Goal: Transaction & Acquisition: Book appointment/travel/reservation

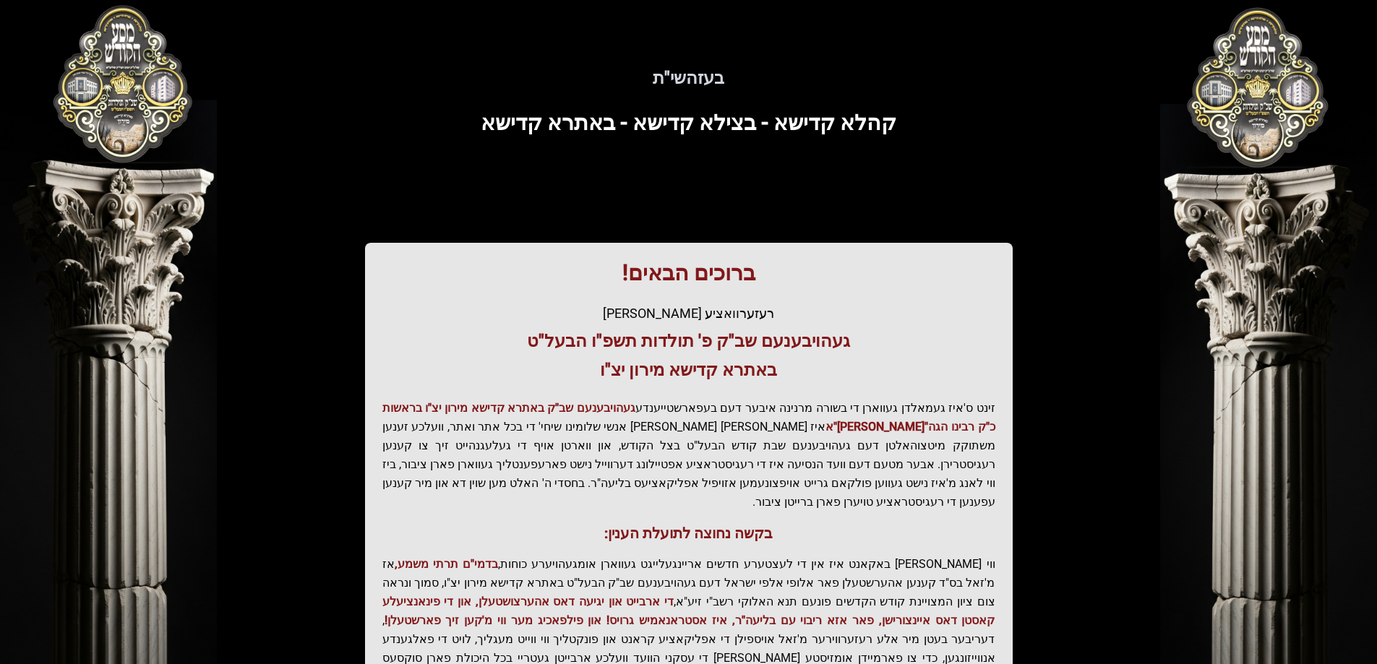
scroll to position [173, 0]
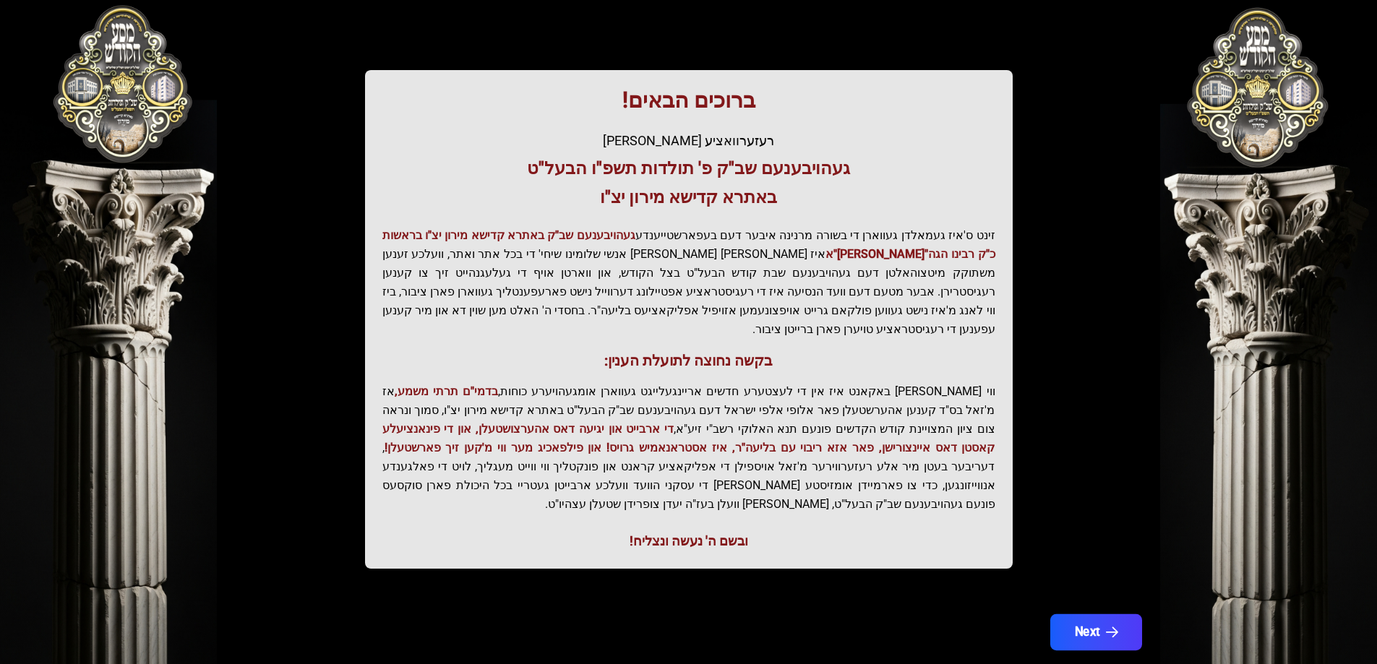
click at [1111, 614] on button "Next" at bounding box center [1096, 632] width 92 height 36
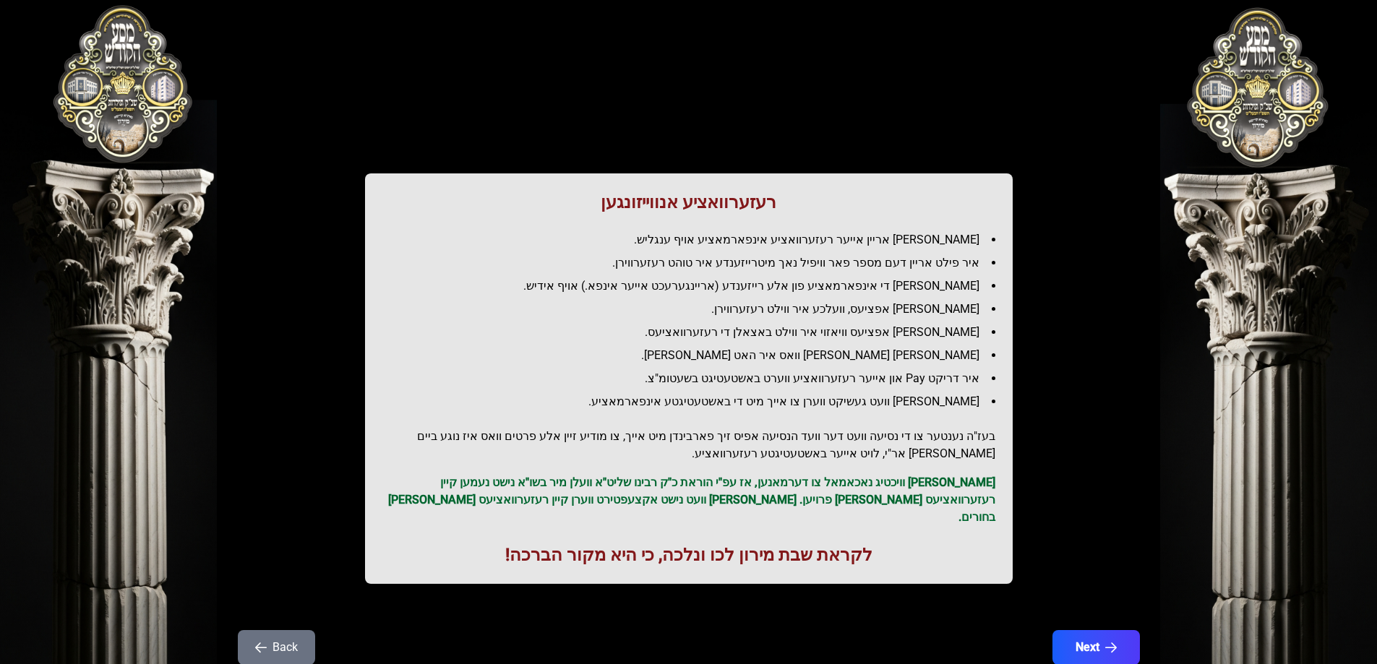
scroll to position [35, 0]
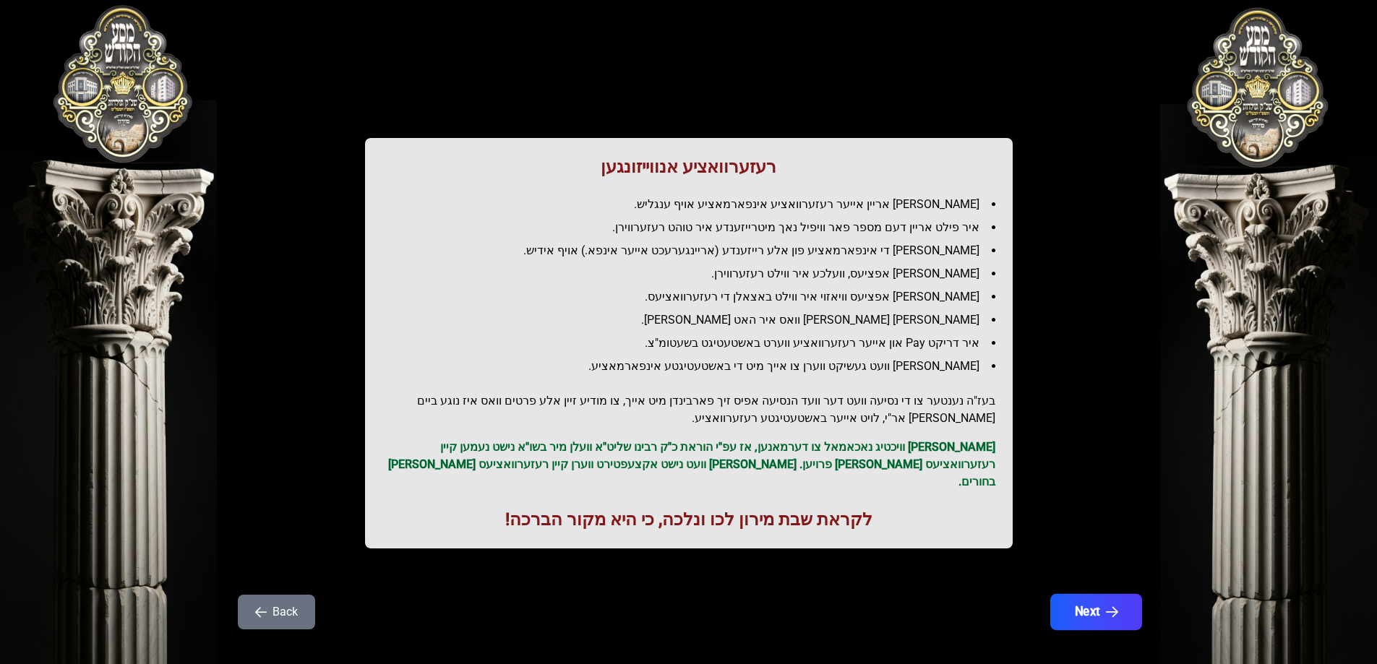
click at [1103, 594] on button "Next" at bounding box center [1096, 612] width 92 height 36
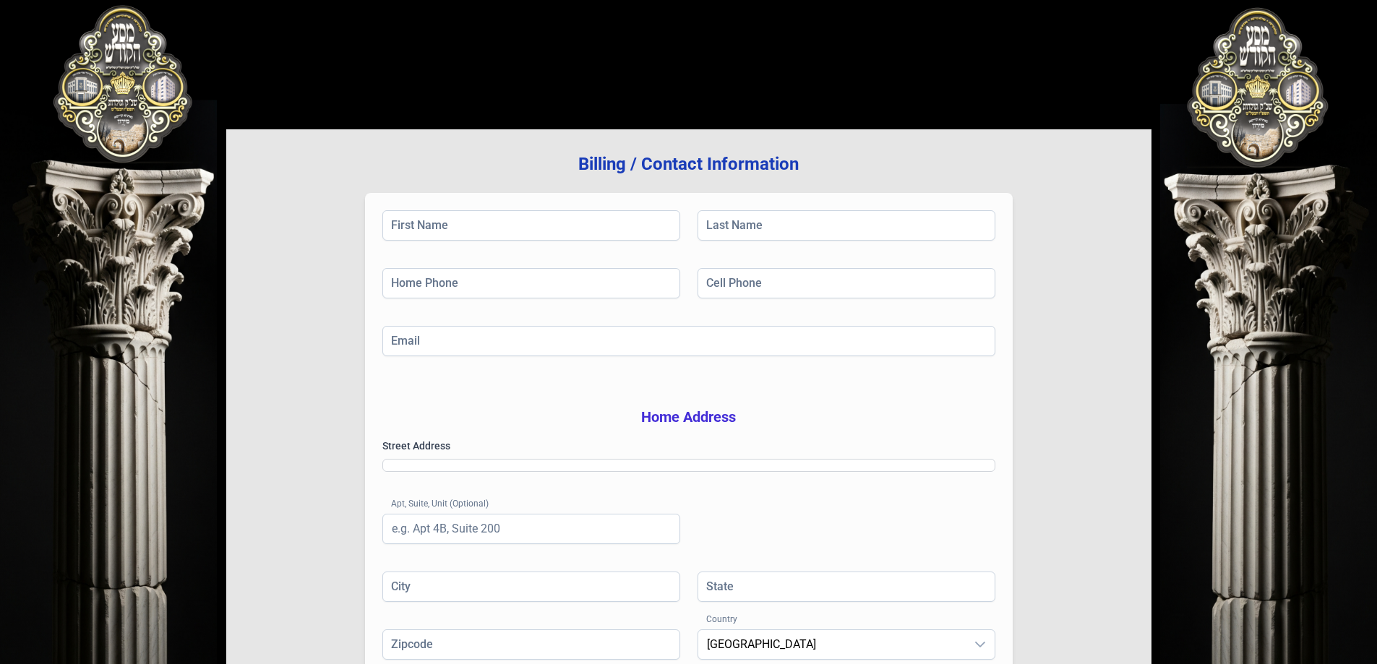
scroll to position [0, 0]
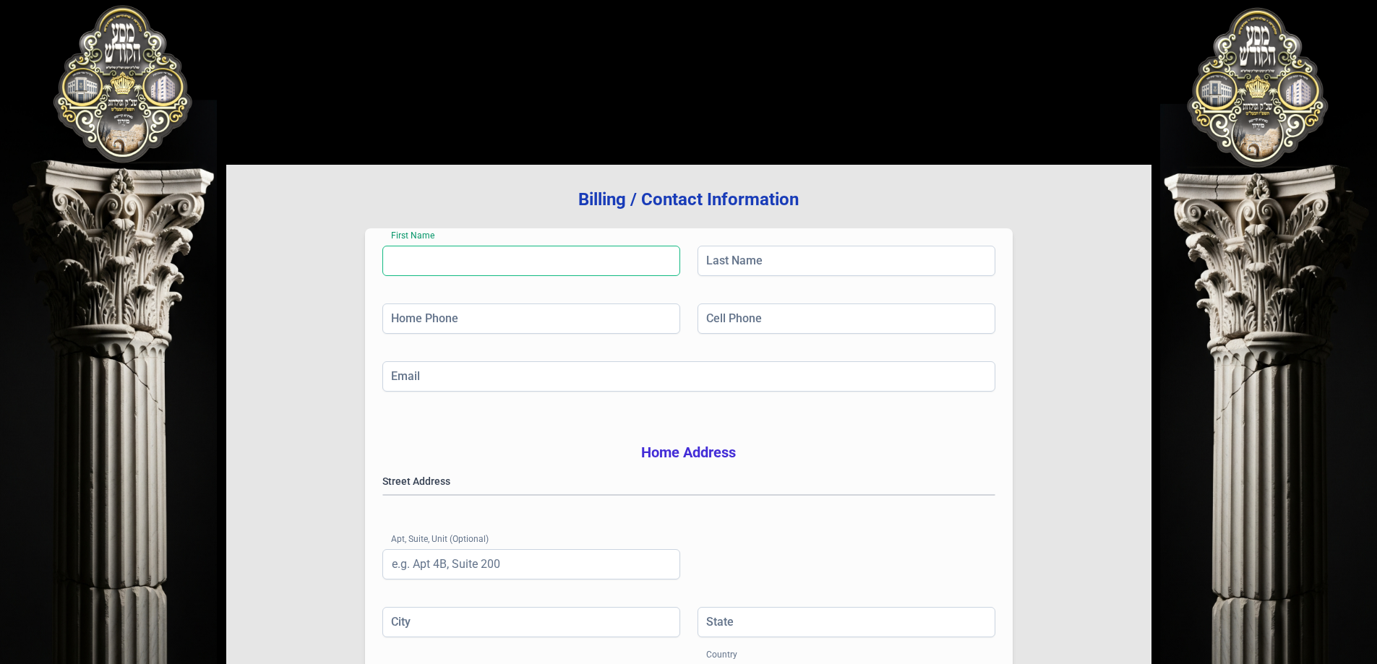
click at [522, 262] on input "First Name" at bounding box center [531, 261] width 298 height 30
type input "Z"
click at [434, 262] on input "First Name" at bounding box center [531, 261] width 298 height 30
type input "[PERSON_NAME]"
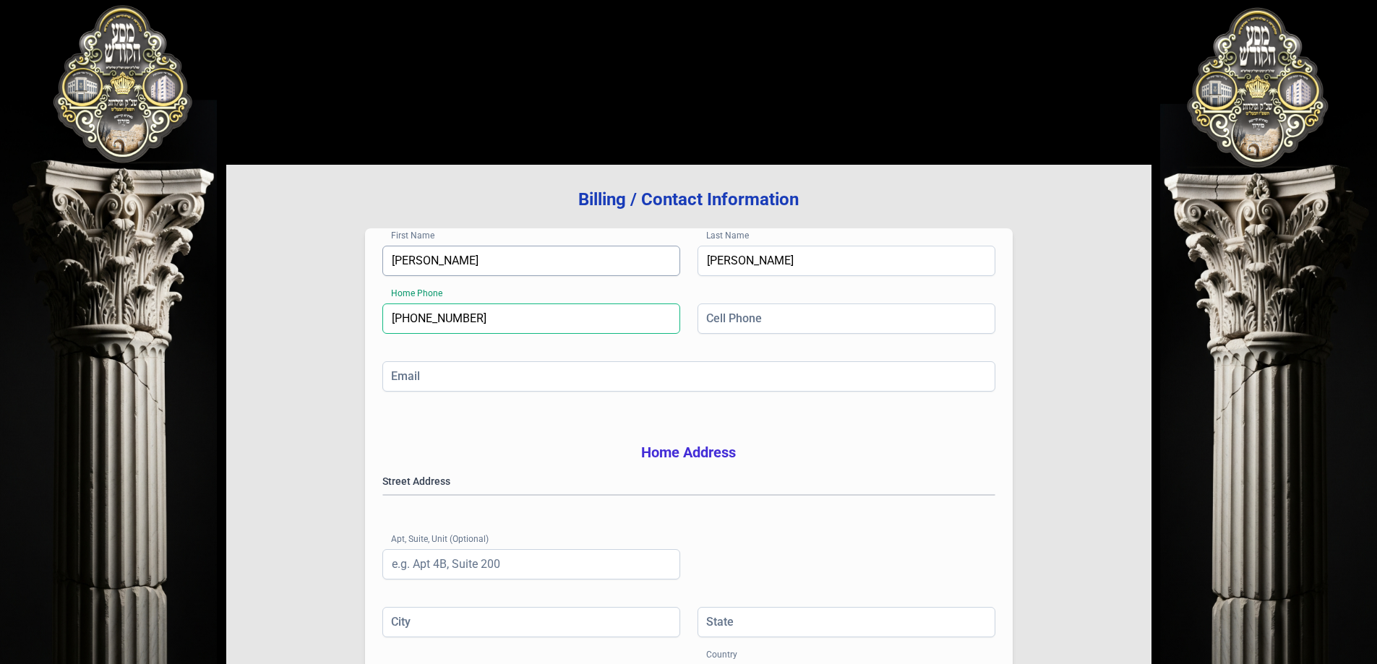
type input "[PHONE_NUMBER]"
click at [392, 372] on div "First Name [PERSON_NAME] Last Name [PERSON_NAME] Home Phone [PHONE_NUMBER] Cell…" at bounding box center [689, 484] width 648 height 512
click at [401, 377] on input "Email" at bounding box center [688, 376] width 613 height 30
click at [443, 382] on input "Email" at bounding box center [688, 376] width 613 height 30
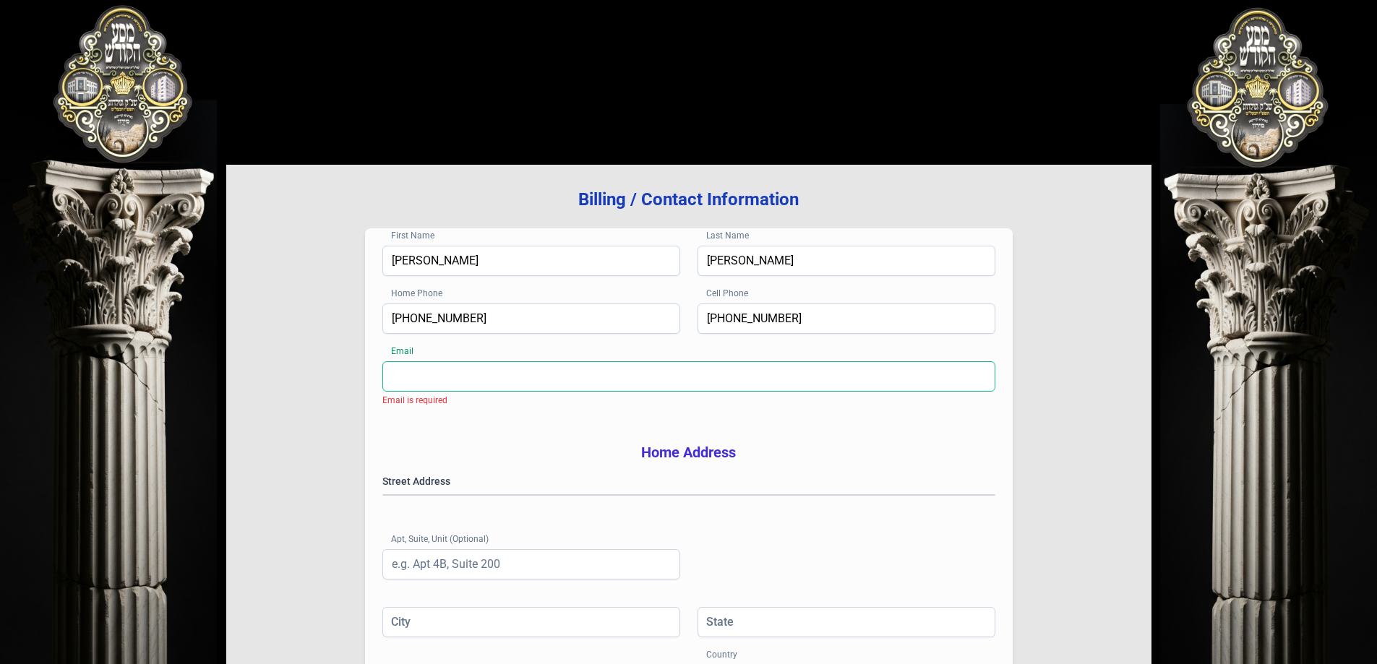
paste input "[PERSON_NAME][EMAIL_ADDRESS][DOMAIN_NAME]"
type input "[PERSON_NAME][EMAIL_ADDRESS][DOMAIN_NAME]"
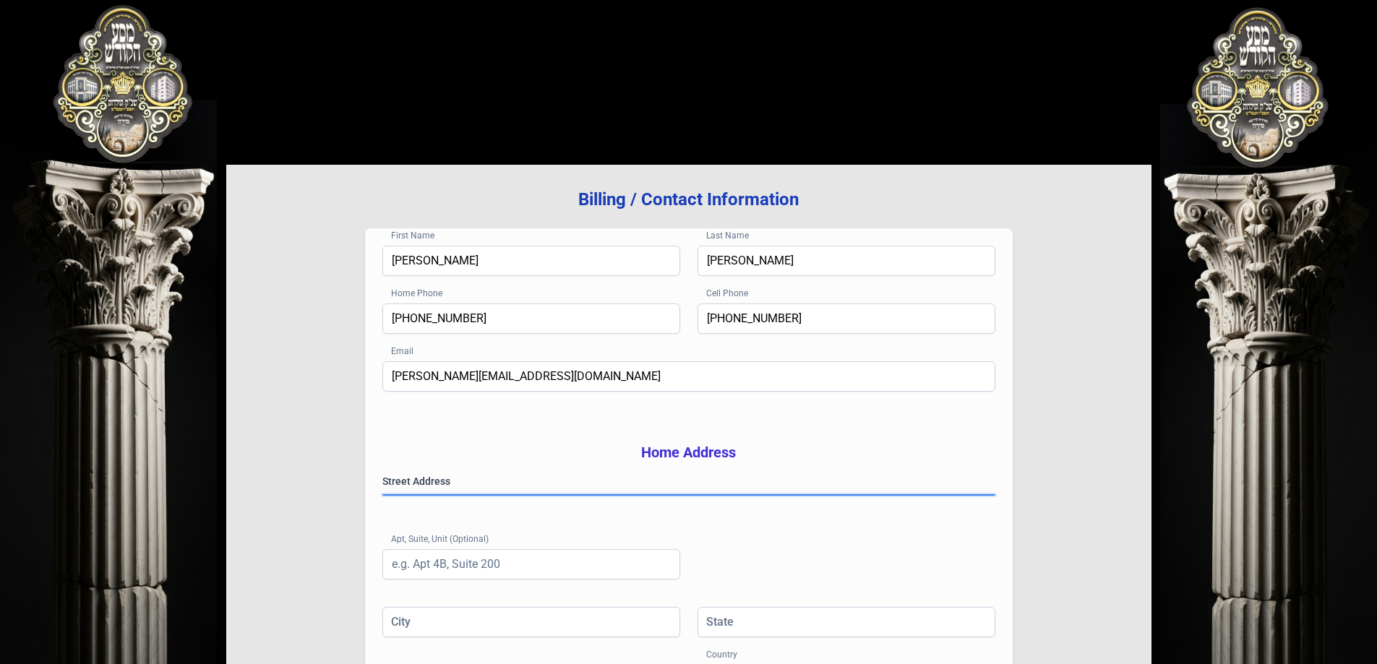
click at [383, 495] on gmp-place-autocomplete at bounding box center [383, 495] width 0 height 0
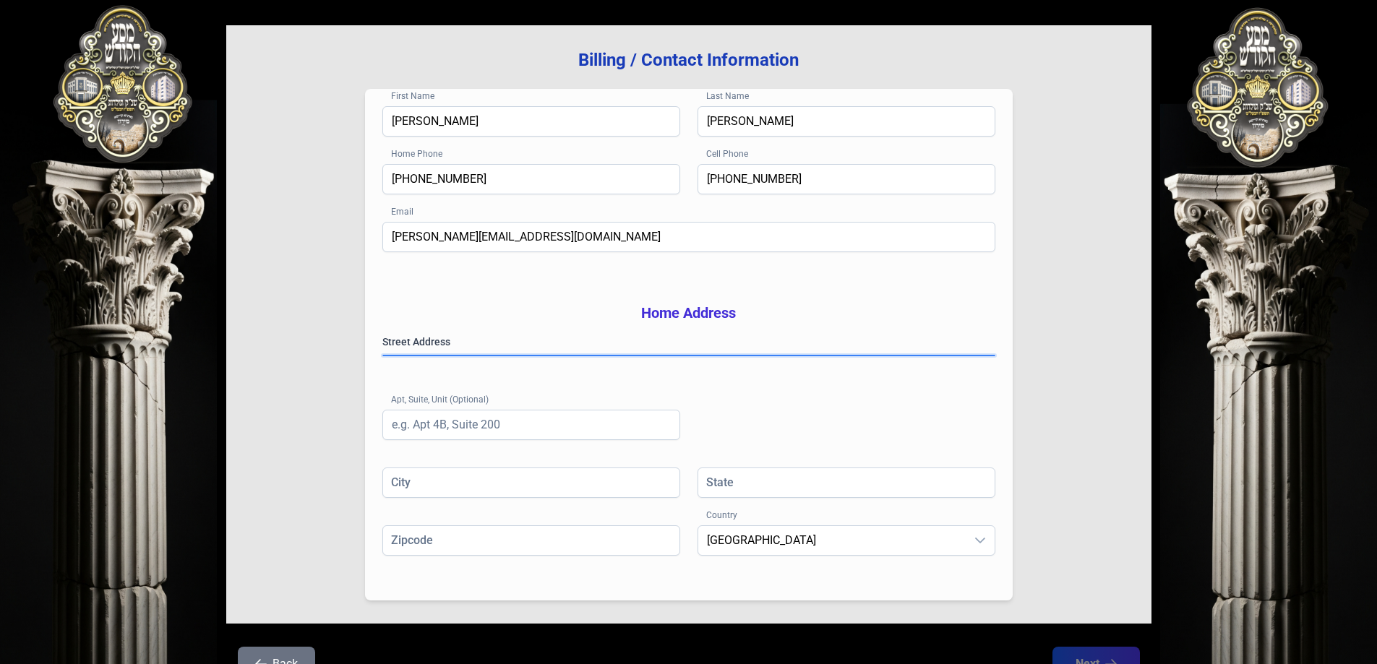
scroll to position [145, 0]
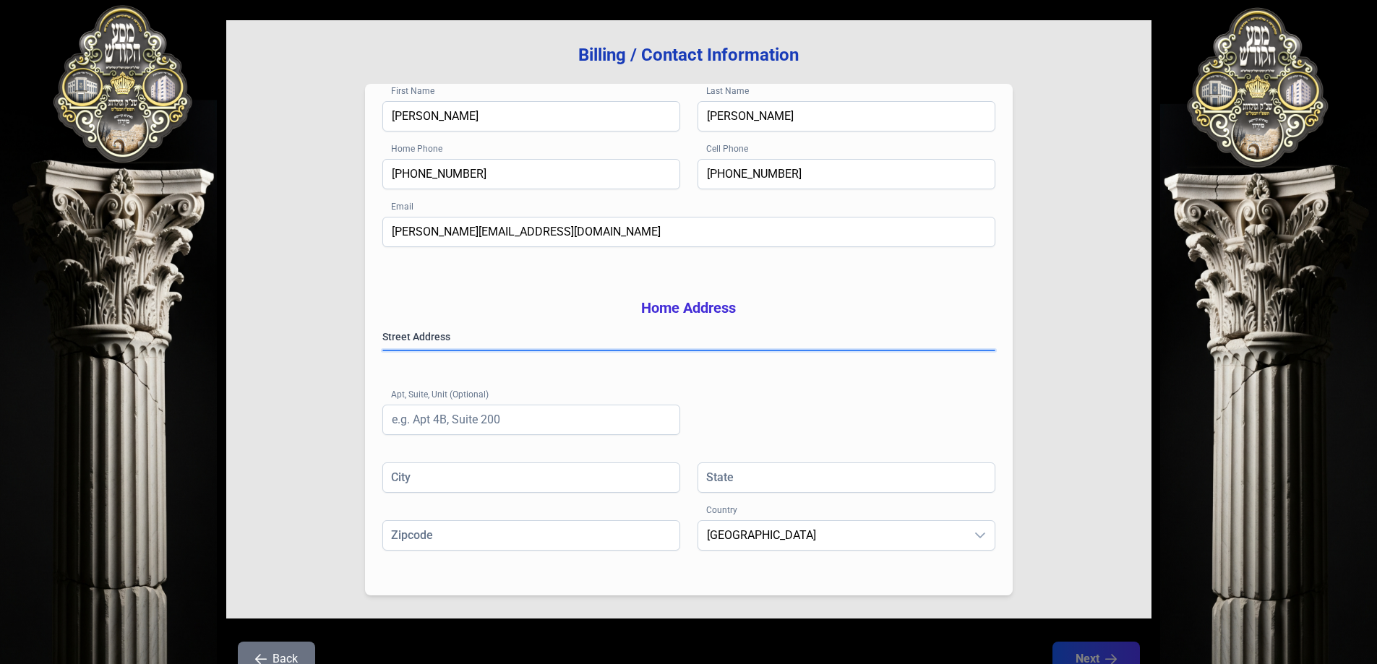
click at [383, 351] on gmp-place-autocomplete at bounding box center [383, 351] width 0 height 0
type input "[GEOGRAPHIC_DATA]"
type input "NY"
type input "112064376"
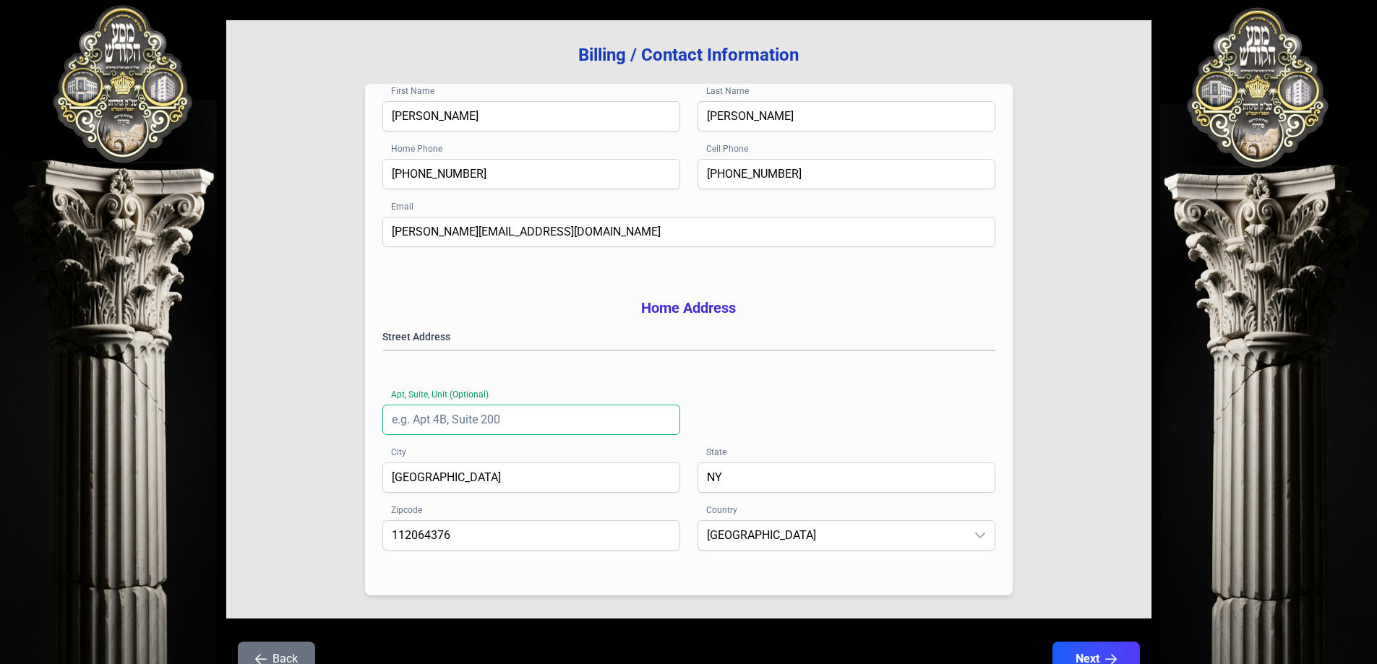
click at [523, 432] on input "Apt, Suite, Unit (Optional)" at bounding box center [531, 420] width 298 height 30
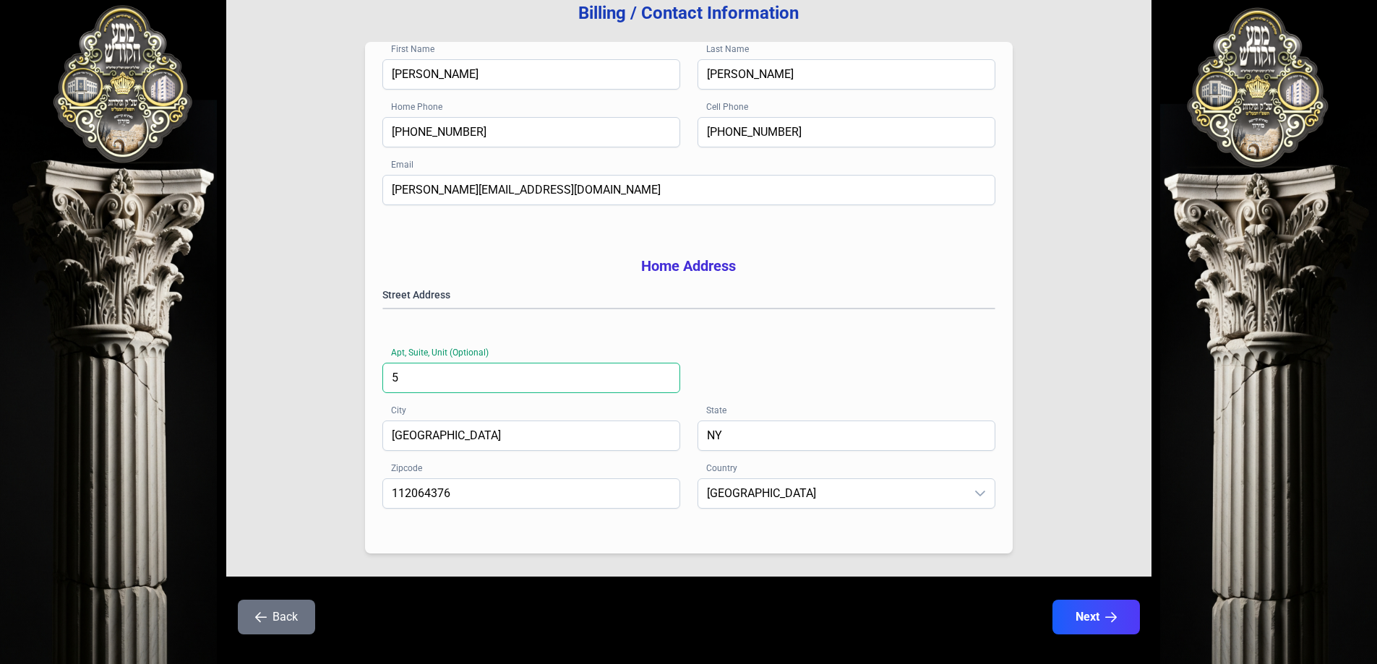
scroll to position [231, 0]
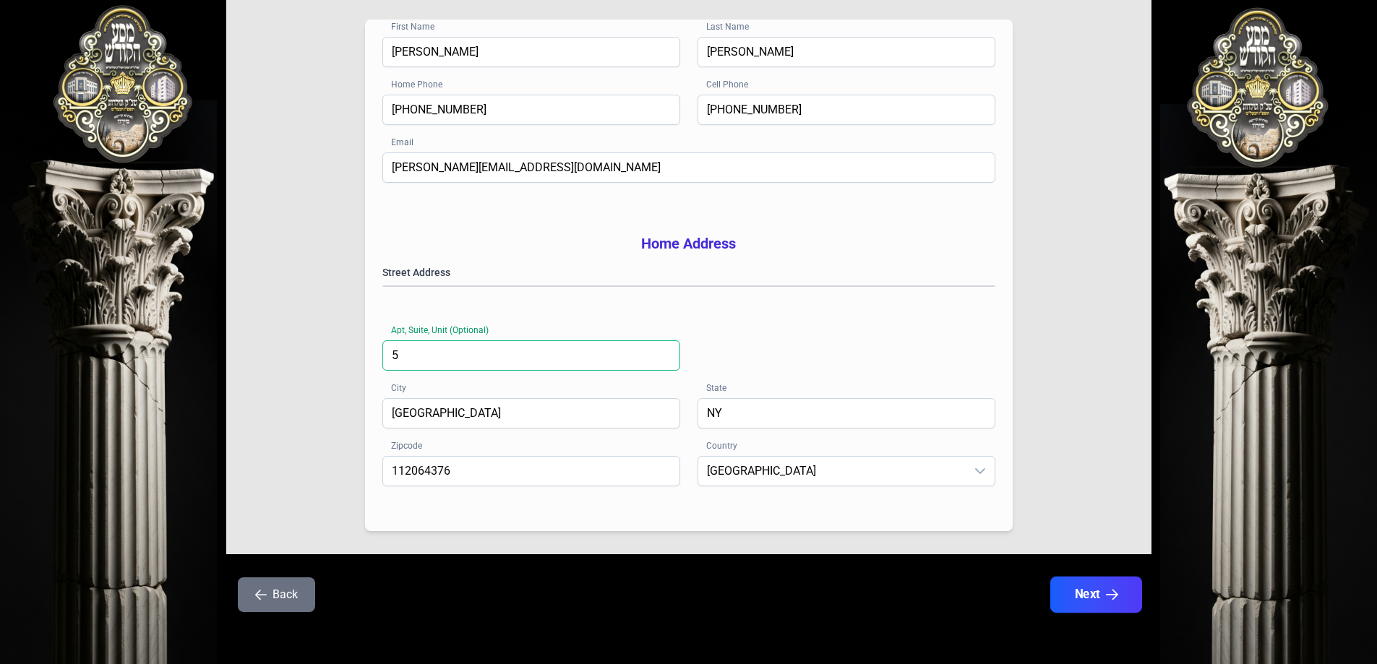
type input "5"
click at [1109, 582] on button "Next" at bounding box center [1096, 595] width 92 height 36
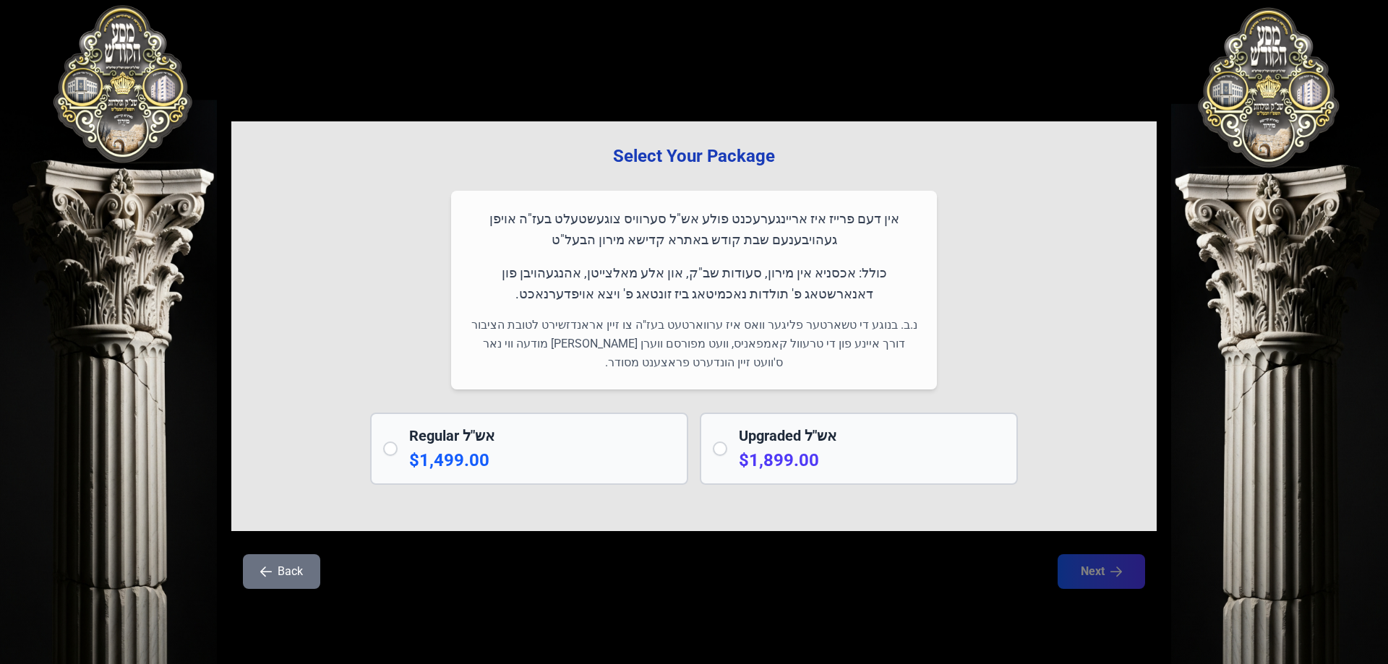
click at [392, 448] on input "radio" at bounding box center [390, 449] width 14 height 14
radio input "true"
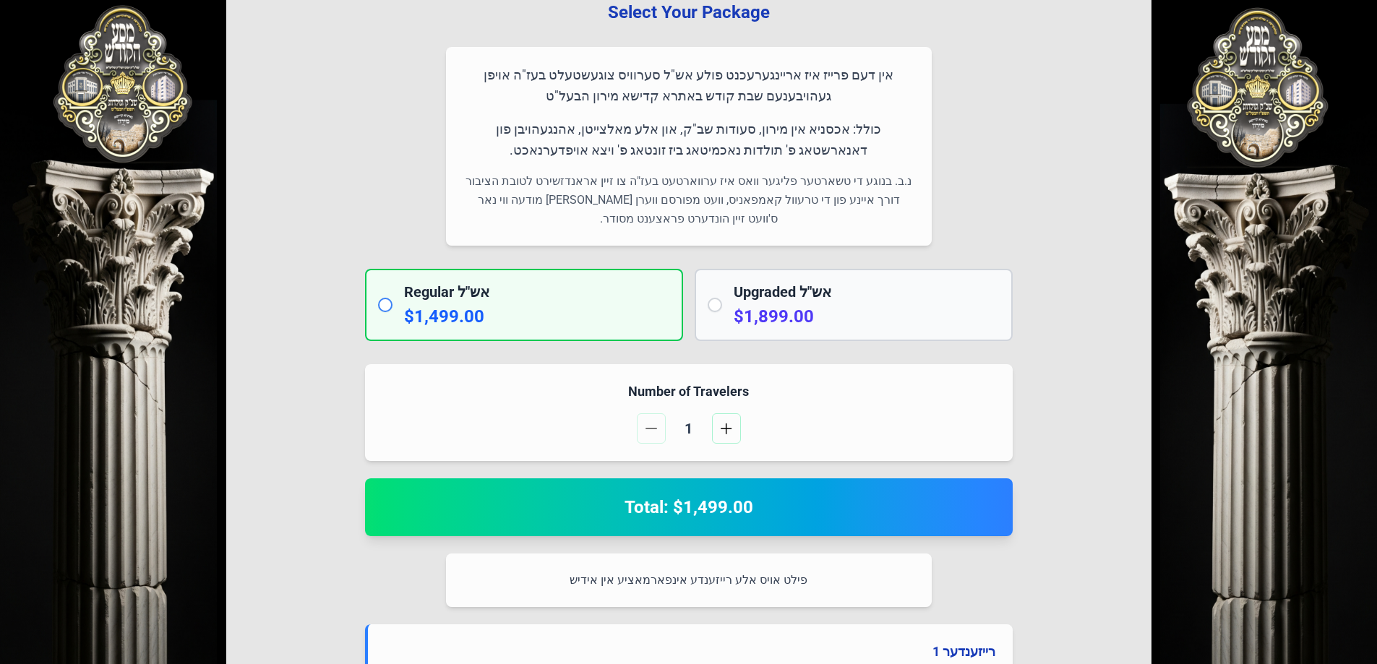
scroll to position [145, 0]
click at [734, 444] on div "Number of Travelers 1" at bounding box center [689, 412] width 648 height 97
click at [733, 429] on button "button" at bounding box center [726, 428] width 29 height 30
click at [732, 429] on span "button" at bounding box center [727, 428] width 12 height 12
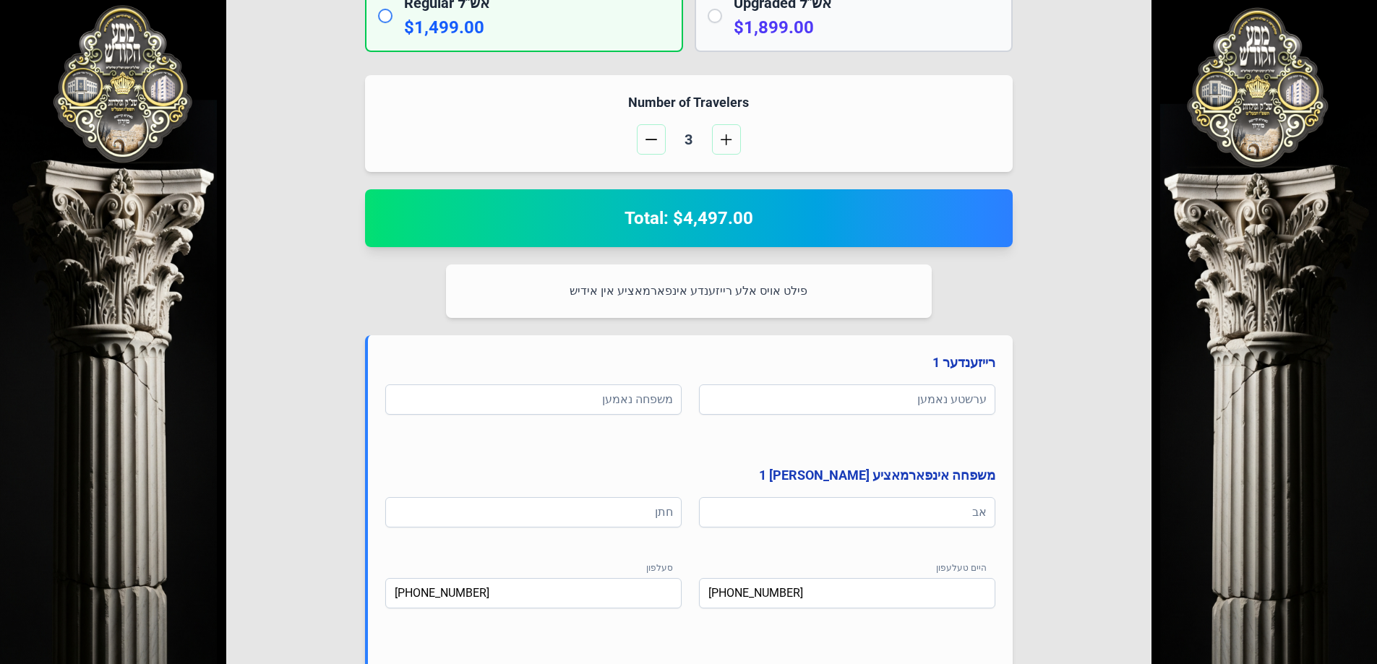
scroll to position [72, 0]
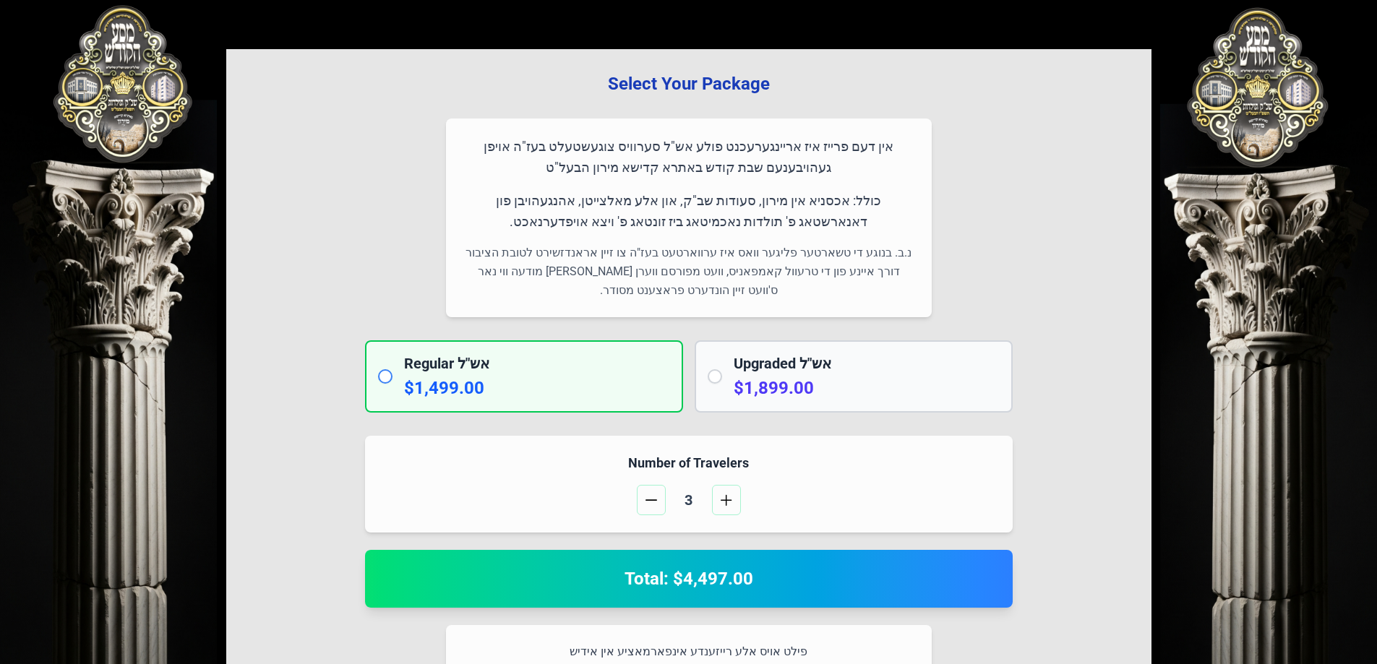
click at [718, 373] on input "radio" at bounding box center [715, 376] width 14 height 14
radio input "true"
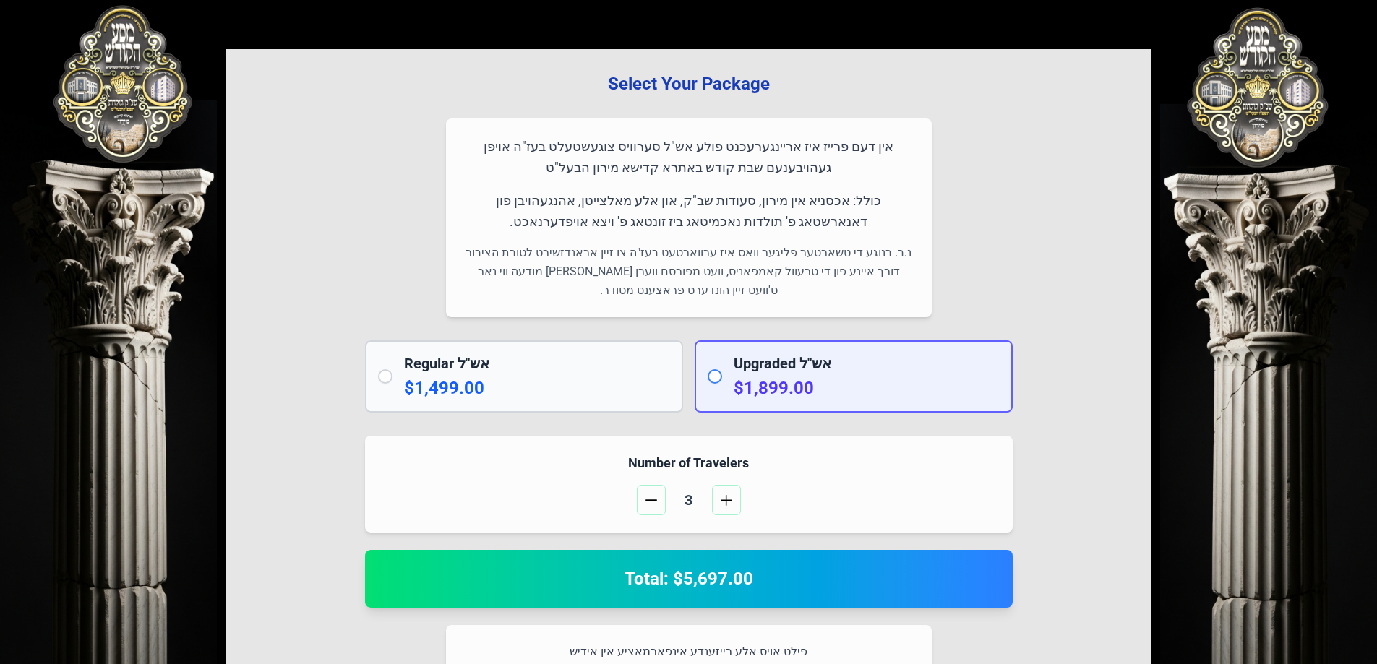
click at [715, 377] on input "radio" at bounding box center [715, 376] width 14 height 14
click at [385, 384] on div "Regular אש"ל $1,499.00" at bounding box center [524, 376] width 318 height 72
radio input "true"
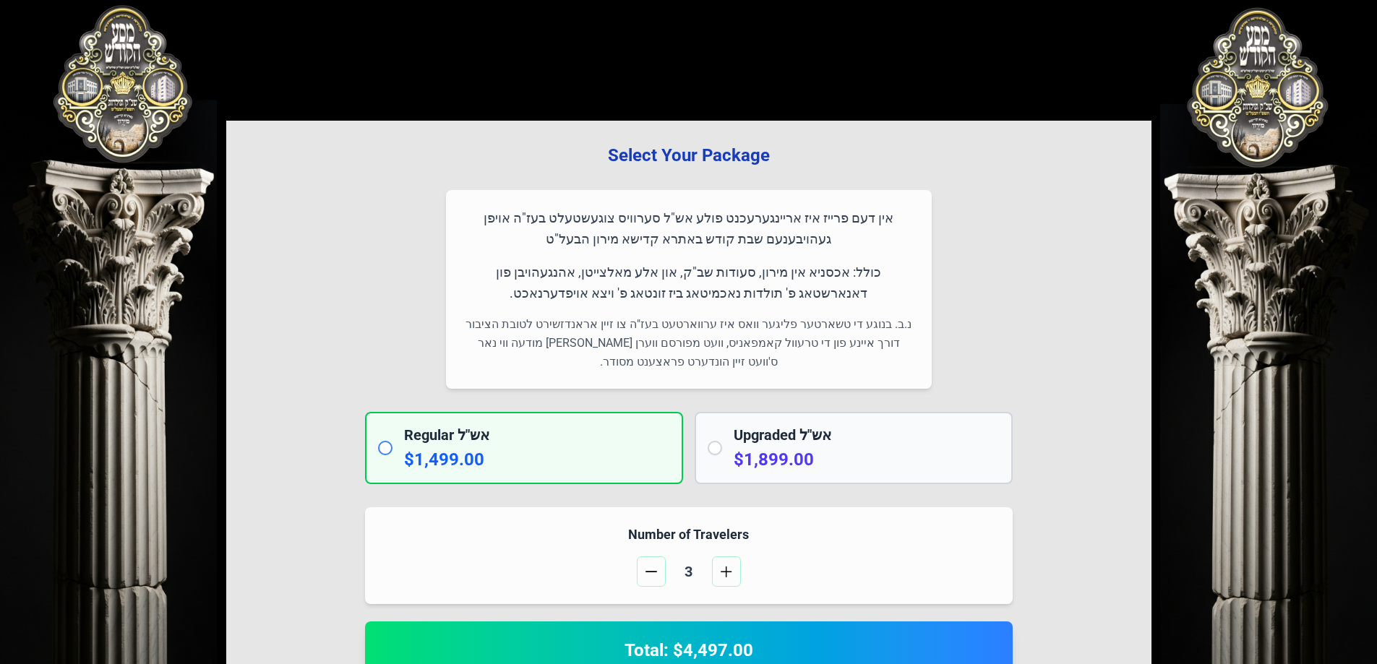
scroll to position [0, 0]
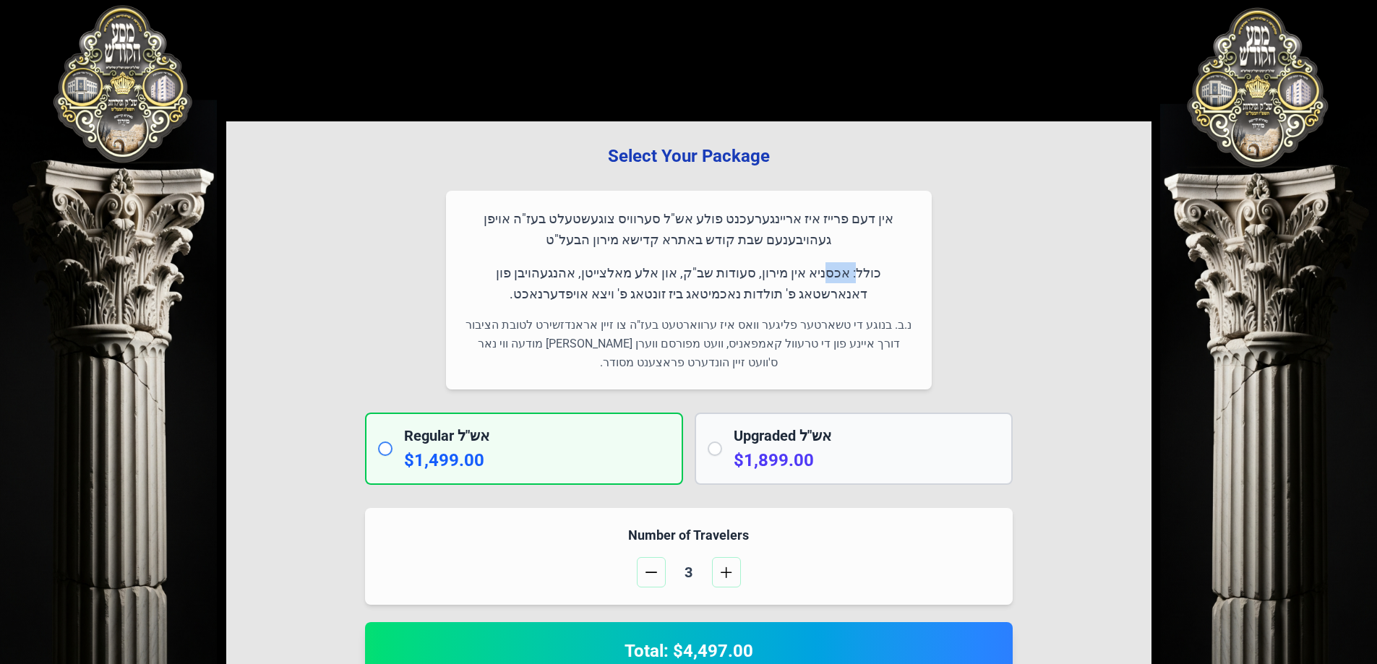
drag, startPoint x: 873, startPoint y: 273, endPoint x: 860, endPoint y: 274, distance: 13.0
click at [860, 274] on p "כולל: אכסניא אין מירון, סעודות שב"ק, און אלע מאלצייטן, אהנגעהויבן פון דאנארשטאג…" at bounding box center [688, 283] width 451 height 43
click at [831, 274] on p "כולל: אכסניא אין מירון, סעודות שב"ק, און אלע מאלצייטן, אהנגעהויבן פון דאנארשטאג…" at bounding box center [688, 283] width 451 height 43
click at [695, 300] on p "כולל: אכסניא אין מירון, סעודות שב"ק, און אלע מאלצייטן, אהנגעהויבן פון דאנארשטאג…" at bounding box center [688, 283] width 451 height 43
click at [701, 299] on p "כולל: אכסניא אין מירון, סעודות שב"ק, און אלע מאלצייטן, אהנגעהויבן פון דאנארשטאג…" at bounding box center [688, 283] width 451 height 43
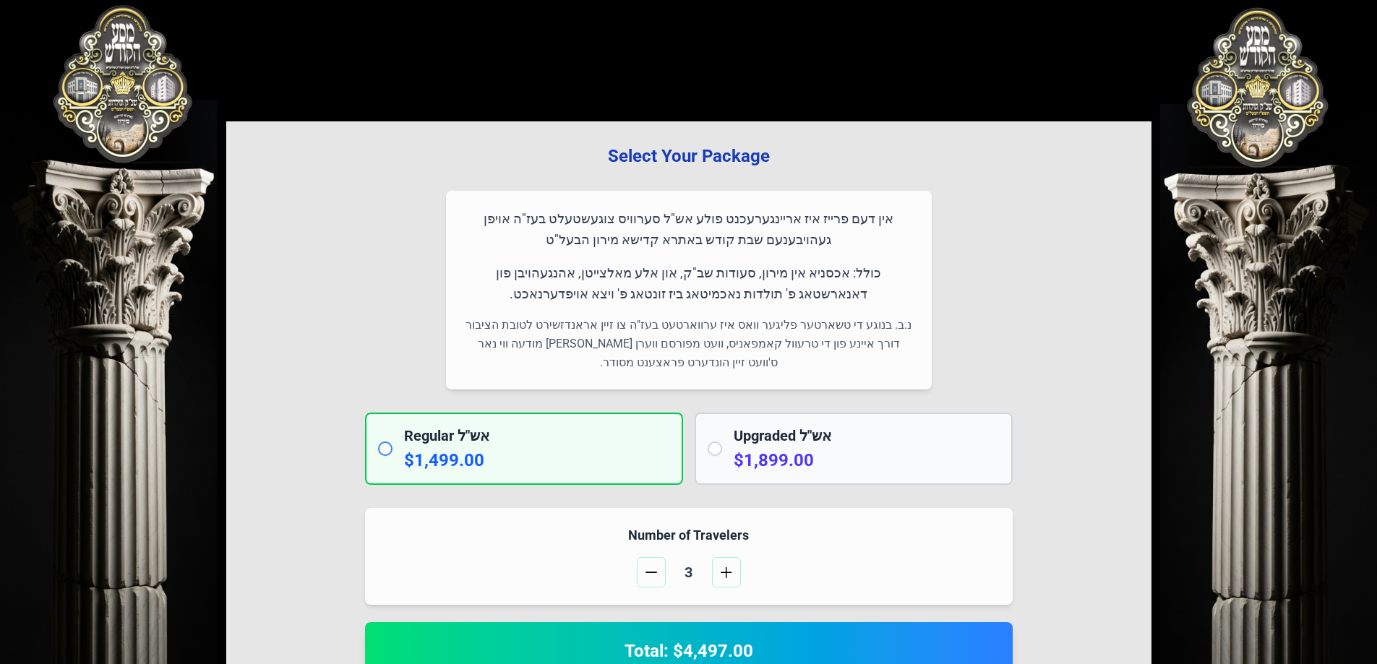
click at [703, 296] on p "כולל: אכסניא אין מירון, סעודות שב"ק, און אלע מאלצייטן, אהנגעהויבן פון דאנארשטאג…" at bounding box center [688, 283] width 451 height 43
click at [691, 295] on p "כולל: אכסניא אין מירון, סעודות שב"ק, און אלע מאלצייטן, אהנגעהויבן פון דאנארשטאג…" at bounding box center [688, 283] width 451 height 43
click at [672, 292] on p "כולל: אכסניא אין מירון, סעודות שב"ק, און אלע מאלצייטן, אהנגעהויבן פון דאנארשטאג…" at bounding box center [688, 283] width 451 height 43
click at [681, 294] on p "כולל: אכסניא אין מירון, סעודות שב"ק, און אלע מאלצייטן, אהנגעהויבן פון דאנארשטאג…" at bounding box center [688, 283] width 451 height 43
click at [698, 295] on p "כולל: אכסניא אין מירון, סעודות שב"ק, און אלע מאלצייטן, אהנגעהויבן פון דאנארשטאג…" at bounding box center [688, 283] width 451 height 43
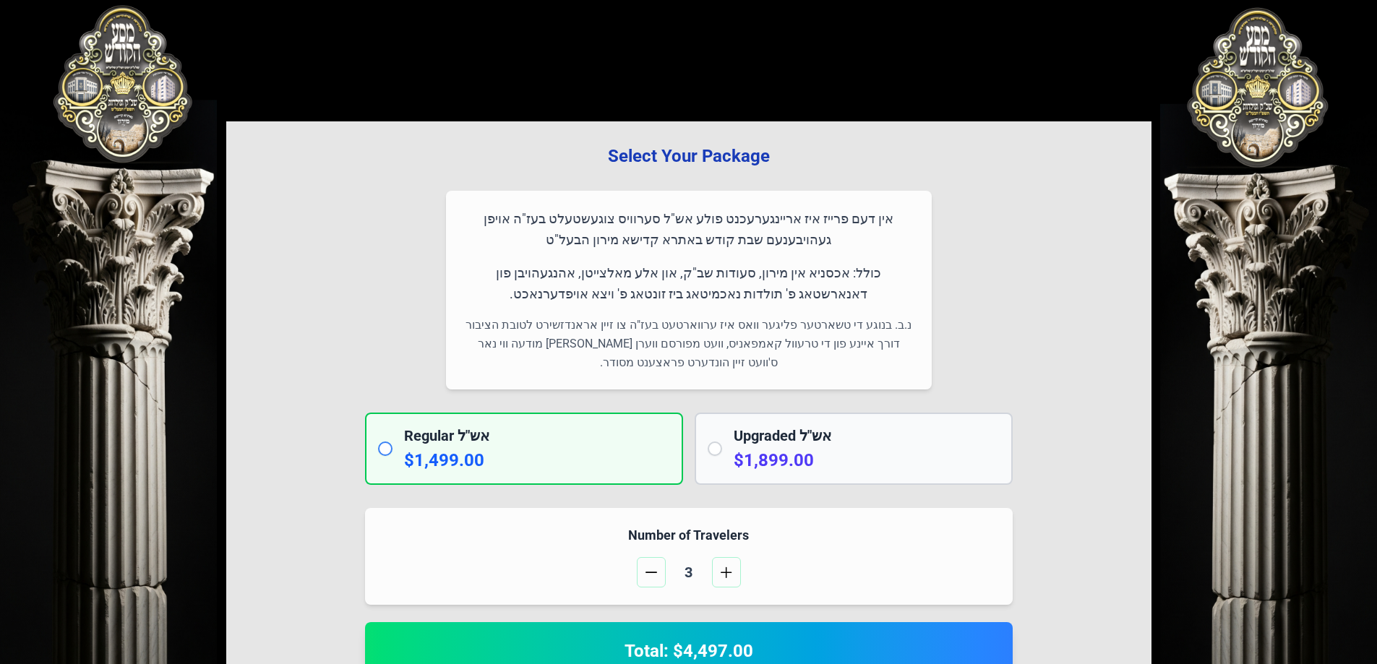
click at [709, 296] on p "כולל: אכסניא אין מירון, סעודות שב"ק, און אלע מאלצייטן, אהנגעהויבן פון דאנארשטאג…" at bounding box center [688, 283] width 451 height 43
click at [706, 294] on p "כולל: אכסניא אין מירון, סעודות שב"ק, און אלע מאלצייטן, אהנגעהויבן פון דאנארשטאג…" at bounding box center [688, 283] width 451 height 43
click at [687, 294] on p "כולל: אכסניא אין מירון, סעודות שב"ק, און אלע מאלצייטן, אהנגעהויבן פון דאנארשטאג…" at bounding box center [688, 283] width 451 height 43
click at [680, 294] on p "כולל: אכסניא אין מירון, סעודות שב"ק, און אלע מאלצייטן, אהנגעהויבן פון דאנארשטאג…" at bounding box center [688, 283] width 451 height 43
click at [701, 294] on p "כולל: אכסניא אין מירון, סעודות שב"ק, און אלע מאלצייטן, אהנגעהויבן פון דאנארשטאג…" at bounding box center [688, 283] width 451 height 43
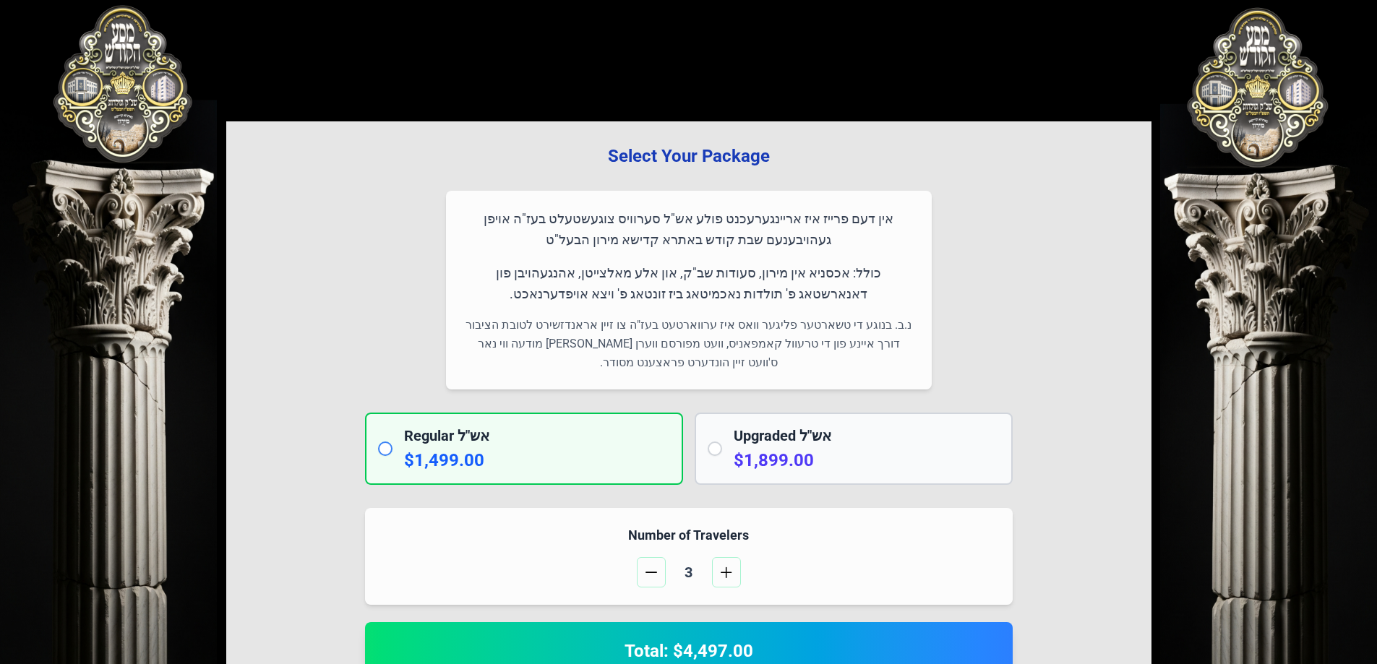
click at [704, 295] on p "כולל: אכסניא אין מירון, סעודות שב"ק, און אלע מאלצייטן, אהנגעהויבן פון דאנארשטאג…" at bounding box center [688, 283] width 451 height 43
click at [698, 294] on p "כולל: אכסניא אין מירון, סעודות שב"ק, און אלע מאלצייטן, אהנגעהויבן פון דאנארשטאג…" at bounding box center [688, 283] width 451 height 43
click at [691, 293] on p "כולל: אכסניא אין מירון, סעודות שב"ק, און אלע מאלצייטן, אהנגעהויבן פון דאנארשטאג…" at bounding box center [688, 283] width 451 height 43
click at [682, 294] on p "כולל: אכסניא אין מירון, סעודות שב"ק, און אלע מאלצייטן, אהנגעהויבן פון דאנארשטאג…" at bounding box center [688, 283] width 451 height 43
click at [673, 294] on p "כולל: אכסניא אין מירון, סעודות שב"ק, און אלע מאלצייטן, אהנגעהויבן פון דאנארשטאג…" at bounding box center [688, 283] width 451 height 43
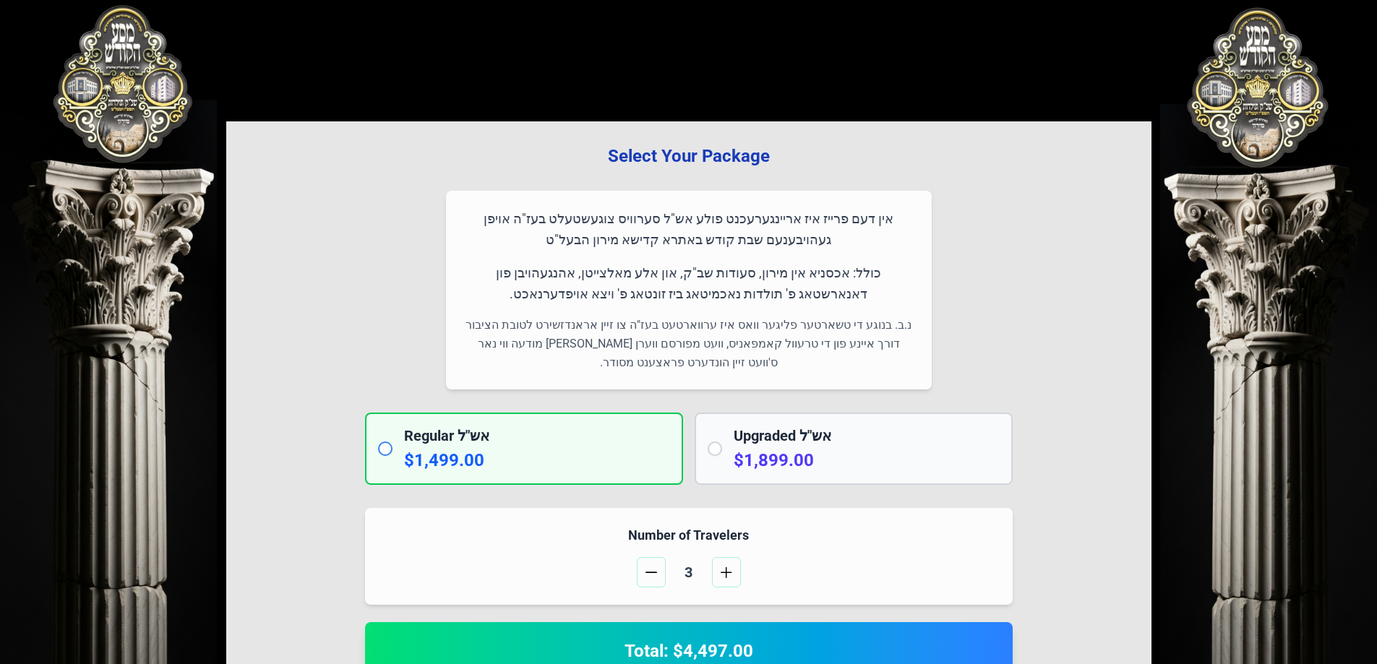
click at [682, 294] on p "כולל: אכסניא אין מירון, סעודות שב"ק, און אלע מאלצייטן, אהנגעהויבן פון דאנארשטאג…" at bounding box center [688, 283] width 451 height 43
click at [696, 294] on p "כולל: אכסניא אין מירון, סעודות שב"ק, און אלע מאלצייטן, אהנגעהויבן פון דאנארשטאג…" at bounding box center [688, 283] width 451 height 43
click at [699, 294] on p "כולל: אכסניא אין מירון, סעודות שב"ק, און אלע מאלצייטן, אהנגעהויבן פון דאנארשטאג…" at bounding box center [688, 283] width 451 height 43
drag, startPoint x: 680, startPoint y: 293, endPoint x: 705, endPoint y: 294, distance: 24.6
click at [705, 294] on p "כולל: אכסניא אין מירון, סעודות שב"ק, און אלע מאלצייטן, אהנגעהויבן פון דאנארשטאג…" at bounding box center [688, 283] width 451 height 43
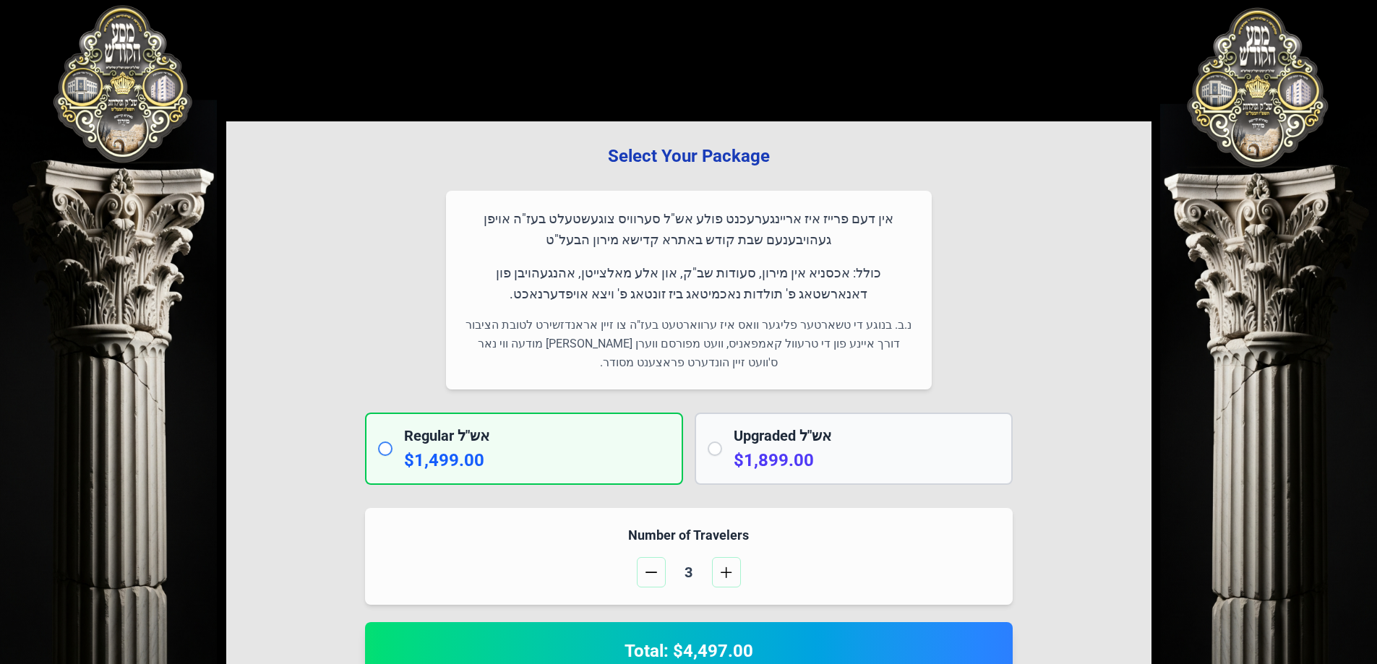
click at [711, 294] on p "כולל: אכסניא אין מירון, סעודות שב"ק, און אלע מאלצייטן, אהנגעהויבן פון דאנארשטאג…" at bounding box center [688, 283] width 451 height 43
drag, startPoint x: 734, startPoint y: 295, endPoint x: 759, endPoint y: 296, distance: 25.3
click at [759, 296] on p "כולל: אכסניא אין מירון, סעודות שב"ק, און אלע מאלצייטן, אהנגעהויבן פון דאנארשטאג…" at bounding box center [688, 283] width 451 height 43
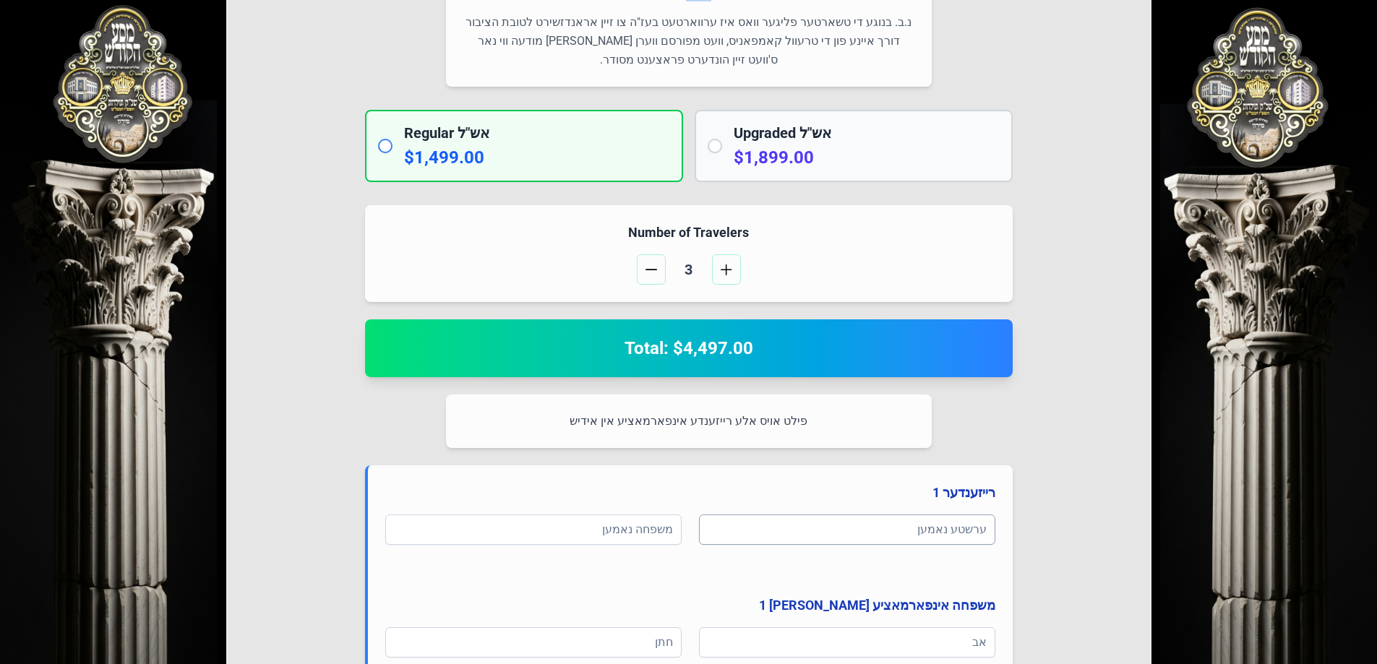
scroll to position [217, 0]
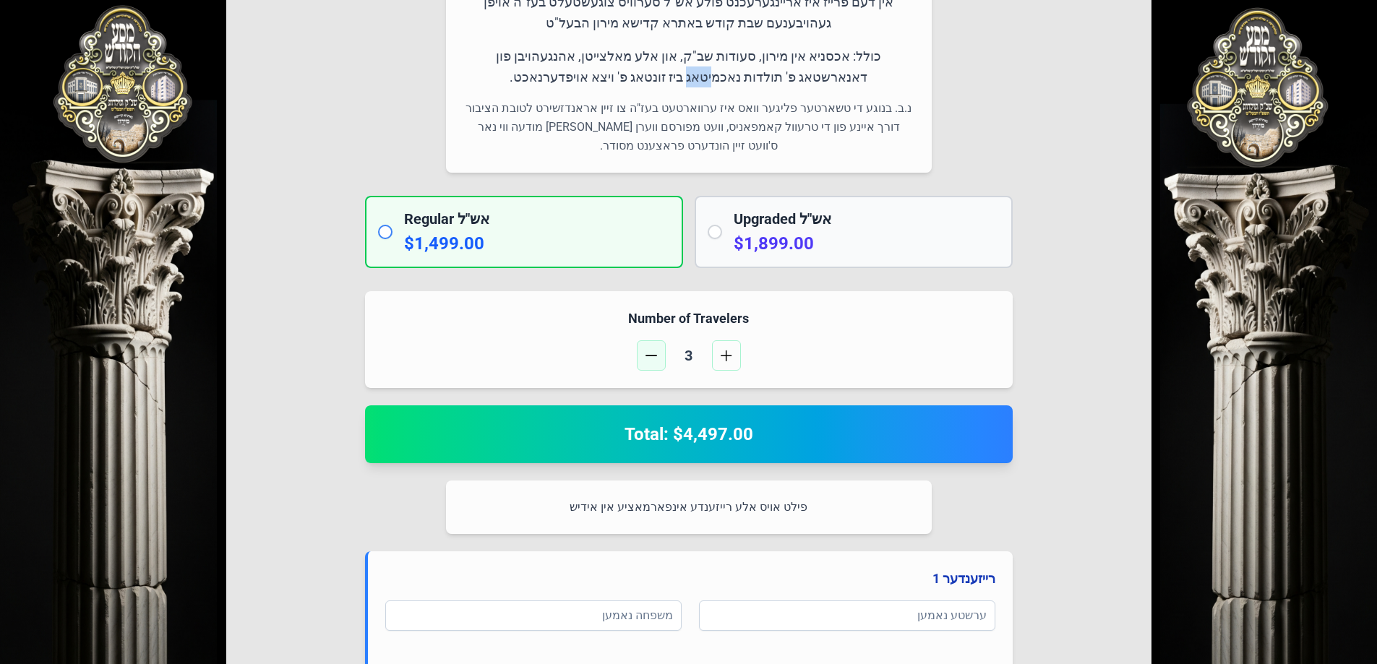
click at [655, 353] on span "button" at bounding box center [652, 356] width 12 height 12
click at [716, 238] on input "radio" at bounding box center [715, 232] width 14 height 14
radio input "true"
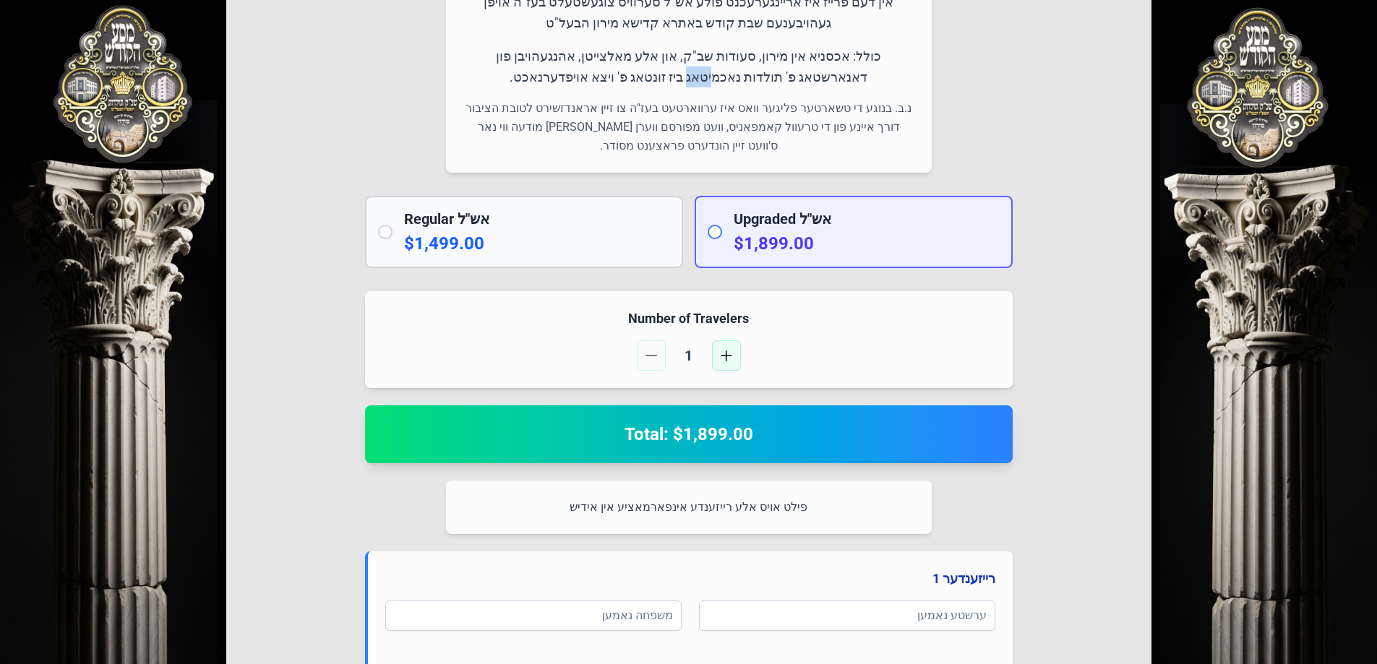
click at [730, 356] on span "button" at bounding box center [727, 356] width 12 height 12
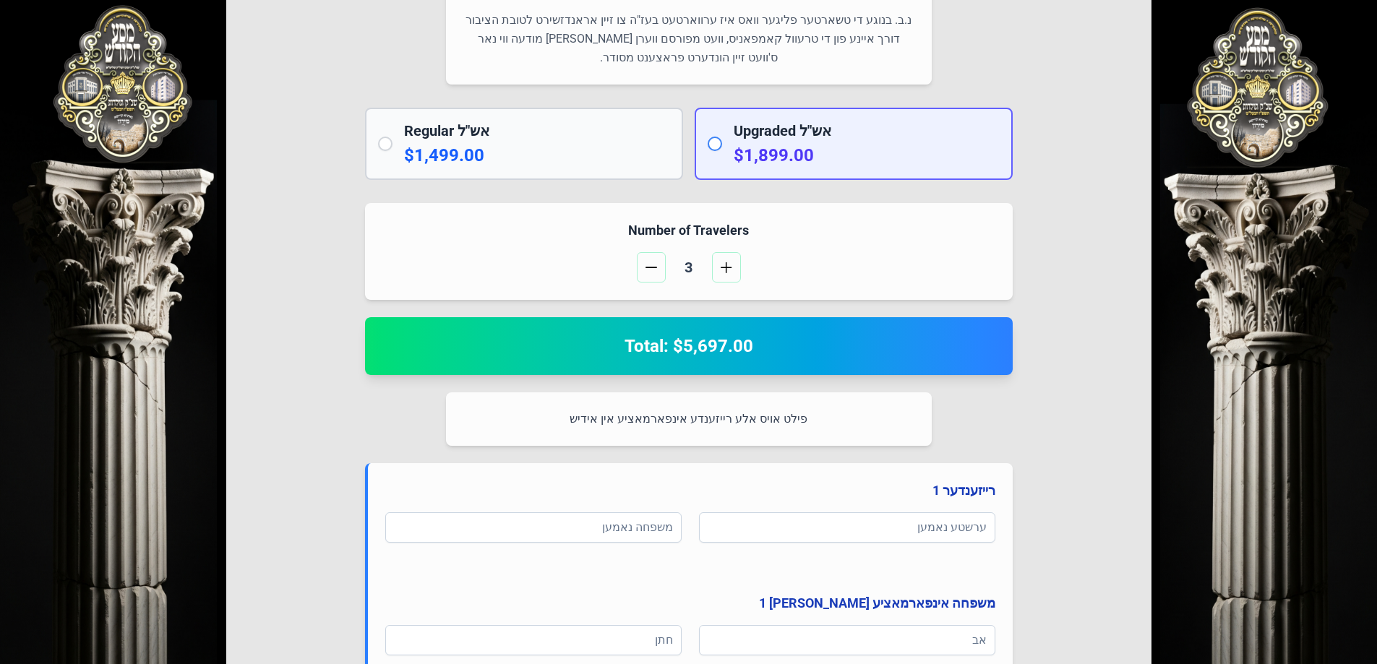
scroll to position [153, 0]
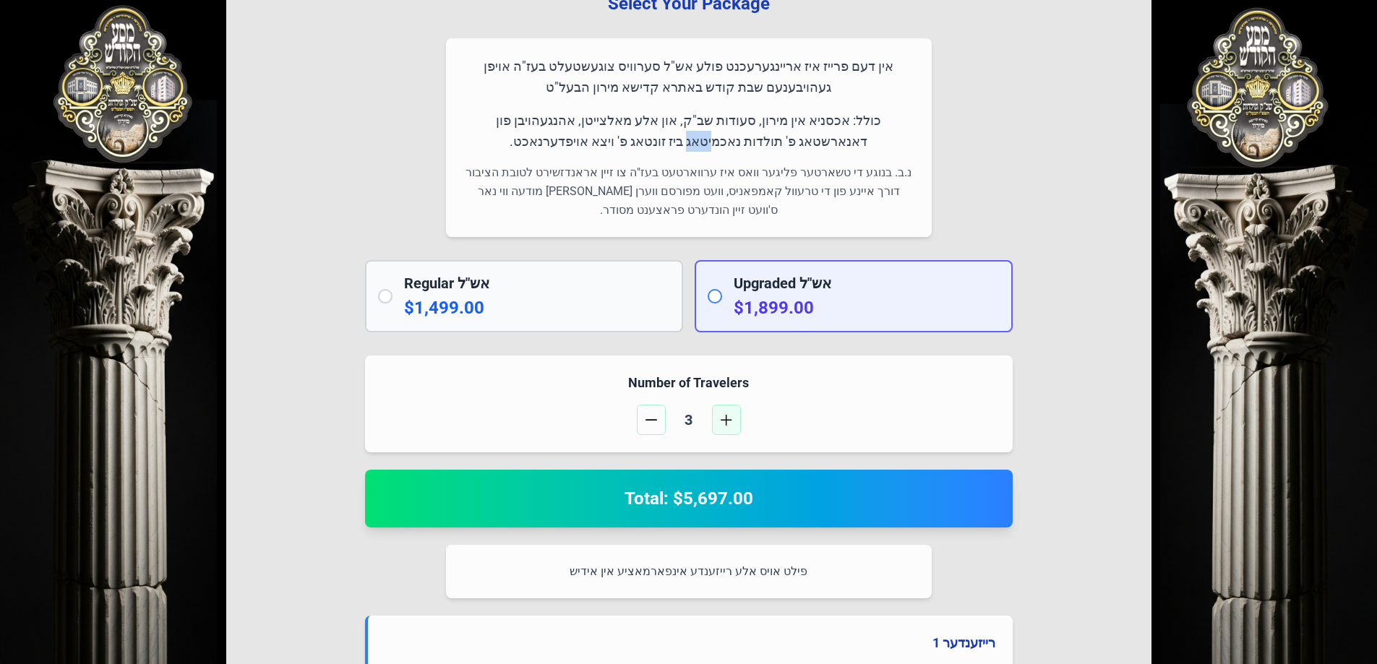
click at [731, 424] on span "button" at bounding box center [727, 420] width 12 height 12
click at [649, 415] on span "button" at bounding box center [652, 420] width 12 height 12
click at [719, 300] on input "radio" at bounding box center [715, 296] width 14 height 14
click at [756, 291] on h2 "Upgraded אש"ל" at bounding box center [867, 283] width 266 height 20
click at [779, 300] on p "$1,899.00" at bounding box center [867, 307] width 266 height 23
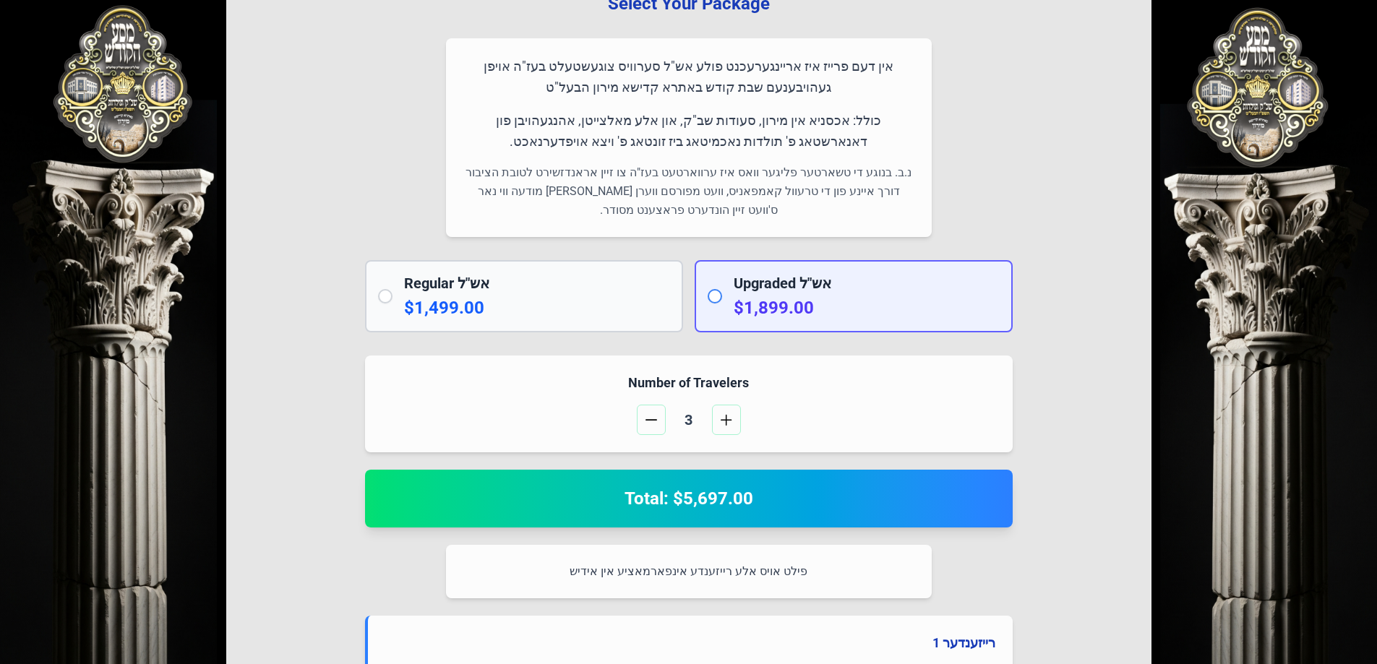
click at [714, 289] on input "radio" at bounding box center [715, 296] width 14 height 14
click at [825, 287] on h2 "Upgraded אש"ל" at bounding box center [867, 283] width 266 height 20
click at [829, 287] on h2 "Upgraded אש"ל" at bounding box center [867, 283] width 266 height 20
drag, startPoint x: 831, startPoint y: 291, endPoint x: 815, endPoint y: 294, distance: 16.2
click at [816, 294] on div "Upgraded אש"ל $1,899.00" at bounding box center [867, 296] width 266 height 46
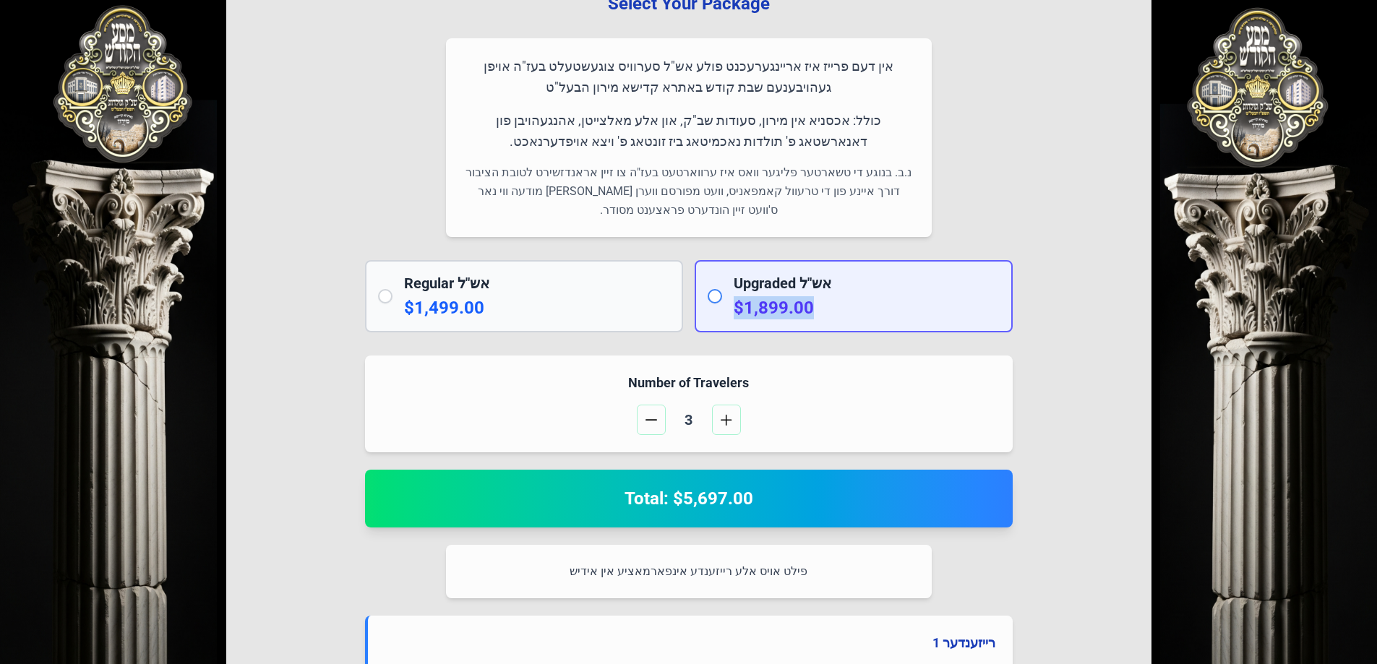
click at [845, 291] on h2 "Upgraded אש"ל" at bounding box center [867, 283] width 266 height 20
drag, startPoint x: 836, startPoint y: 283, endPoint x: 838, endPoint y: 302, distance: 18.9
click at [838, 302] on div "Upgraded אש"ל $1,899.00" at bounding box center [867, 296] width 266 height 46
click at [831, 291] on h2 "Upgraded אש"ל" at bounding box center [867, 283] width 266 height 20
drag, startPoint x: 833, startPoint y: 283, endPoint x: 833, endPoint y: 298, distance: 14.5
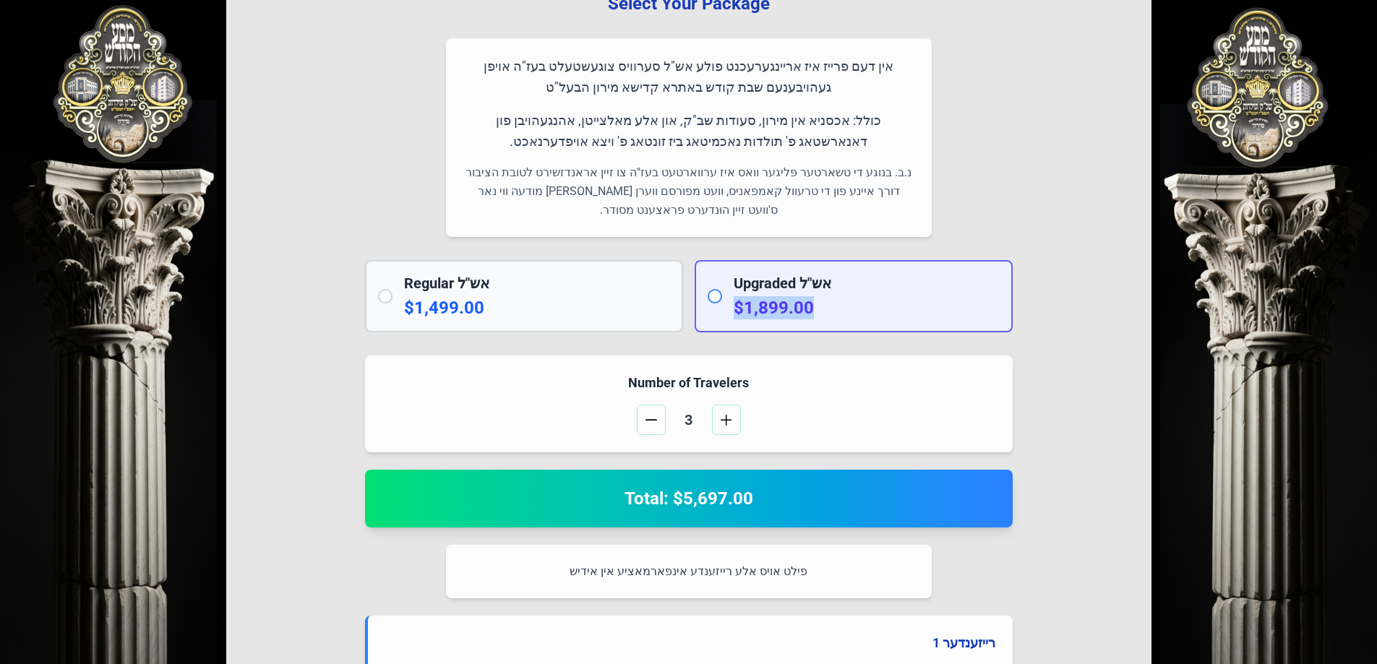
click at [833, 298] on div "Upgraded אש"ל $1,899.00" at bounding box center [867, 296] width 266 height 46
click at [833, 301] on p "$1,899.00" at bounding box center [867, 307] width 266 height 23
click at [715, 299] on input "radio" at bounding box center [715, 296] width 14 height 14
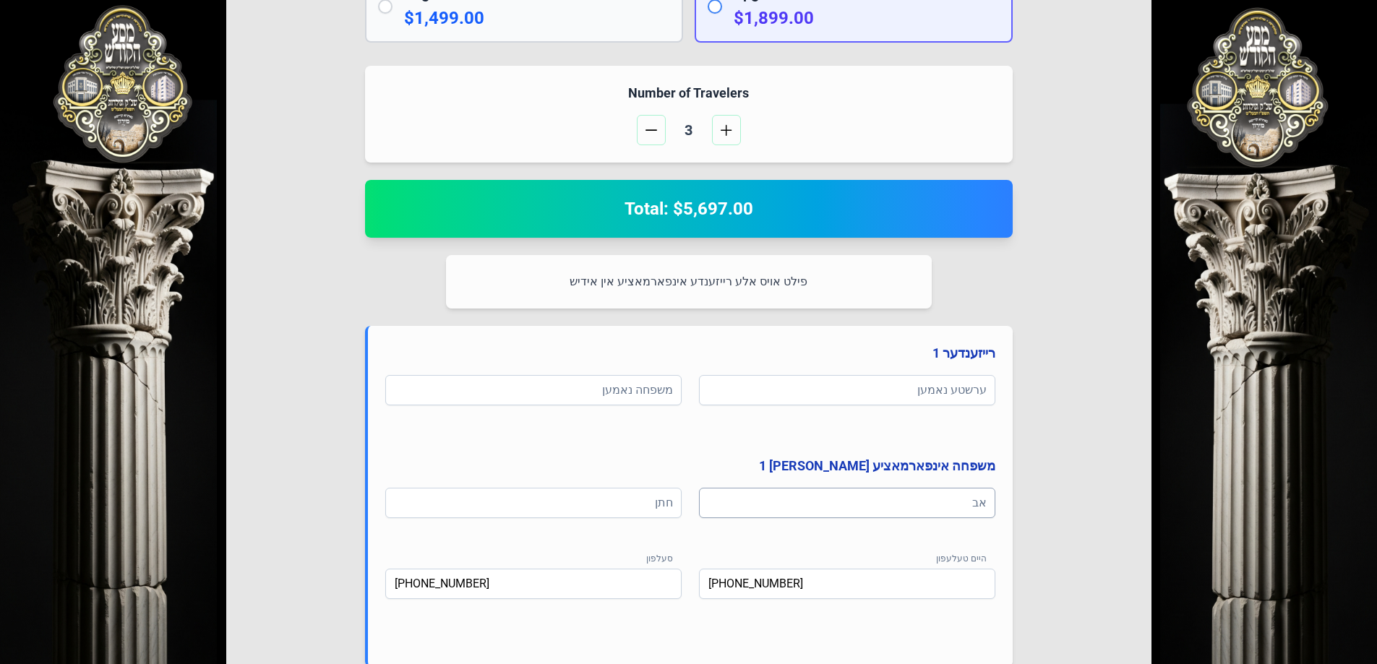
scroll to position [442, 0]
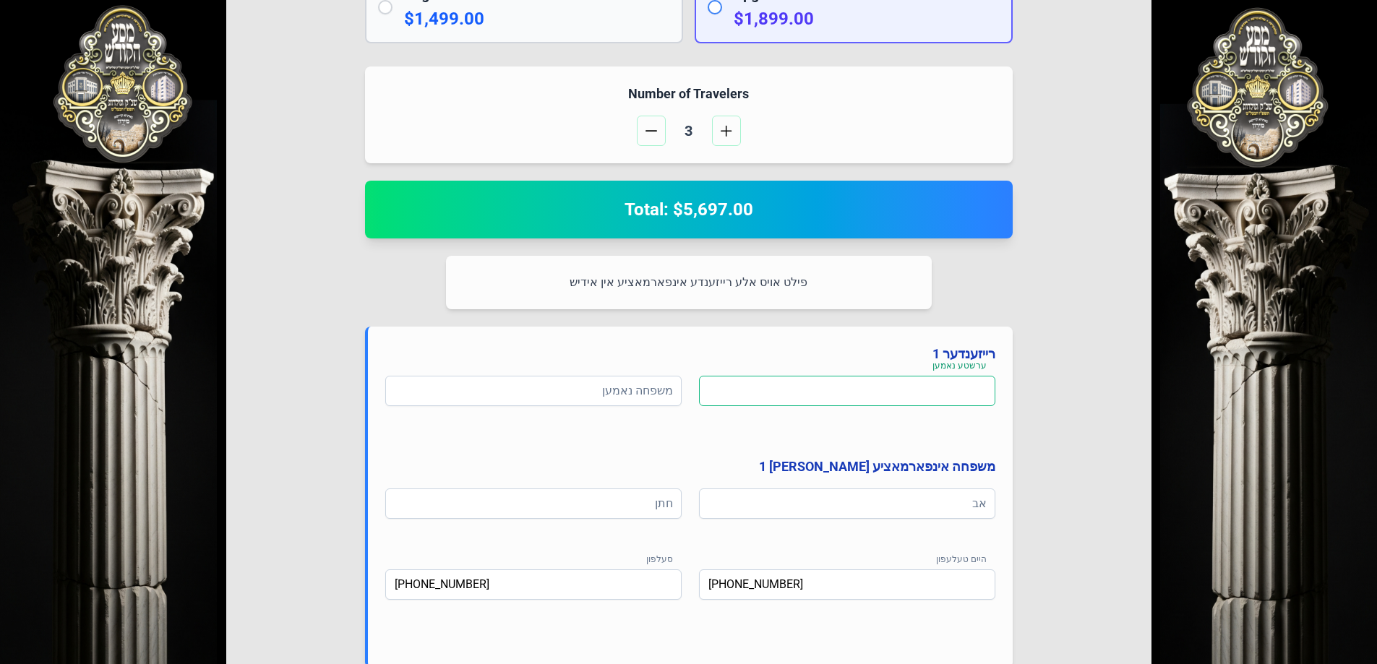
click at [854, 398] on input at bounding box center [847, 391] width 296 height 30
type input "m"
type input "R mendel Ber"
type input "[PERSON_NAME]"
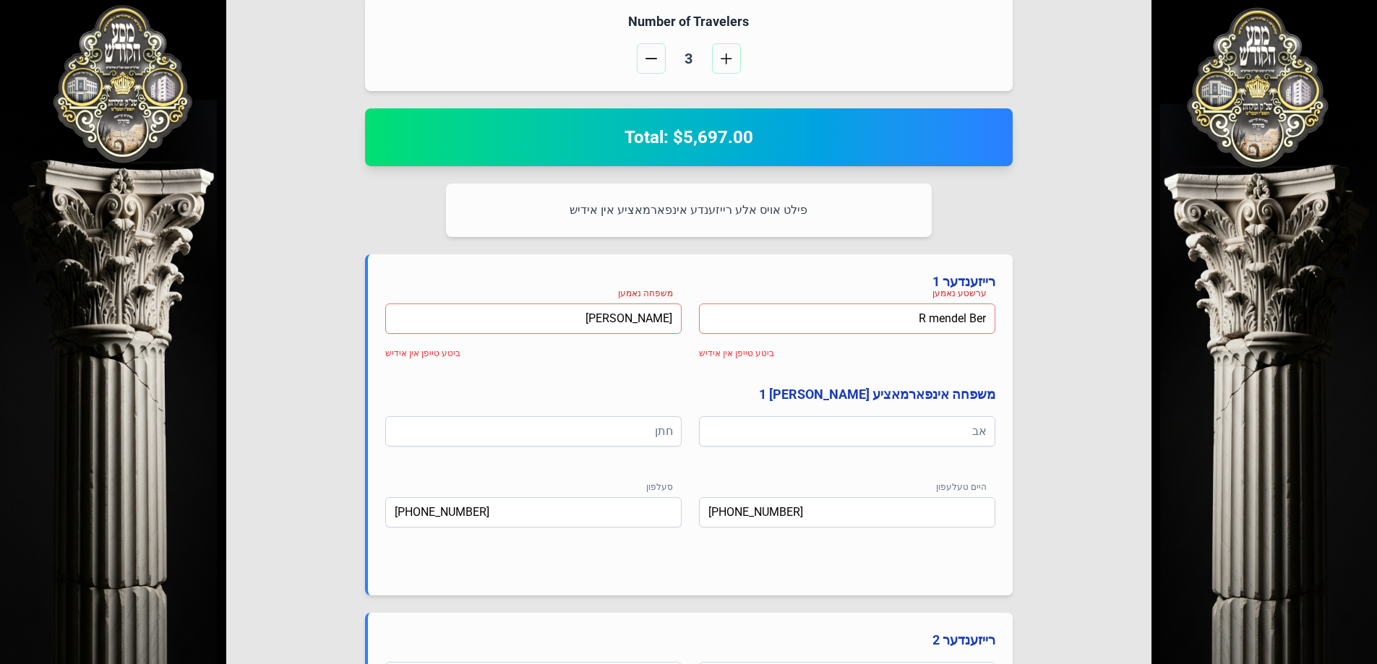
click at [750, 355] on span "ביטע טייפן אין אידיש" at bounding box center [736, 353] width 75 height 10
drag, startPoint x: 903, startPoint y: 319, endPoint x: 1013, endPoint y: 317, distance: 109.9
click at [1007, 317] on div "רייזענדער 1 ערשטע נאמען R mendel Ber ביטע טייפן אין אידיש משפחה נאמען Pavel ביט…" at bounding box center [689, 424] width 648 height 341
click at [748, 316] on div "ערשטע נאמען ערשטע נאמען is required משפחה נאמען [PERSON_NAME] טייפן אין אידיש" at bounding box center [690, 338] width 610 height 69
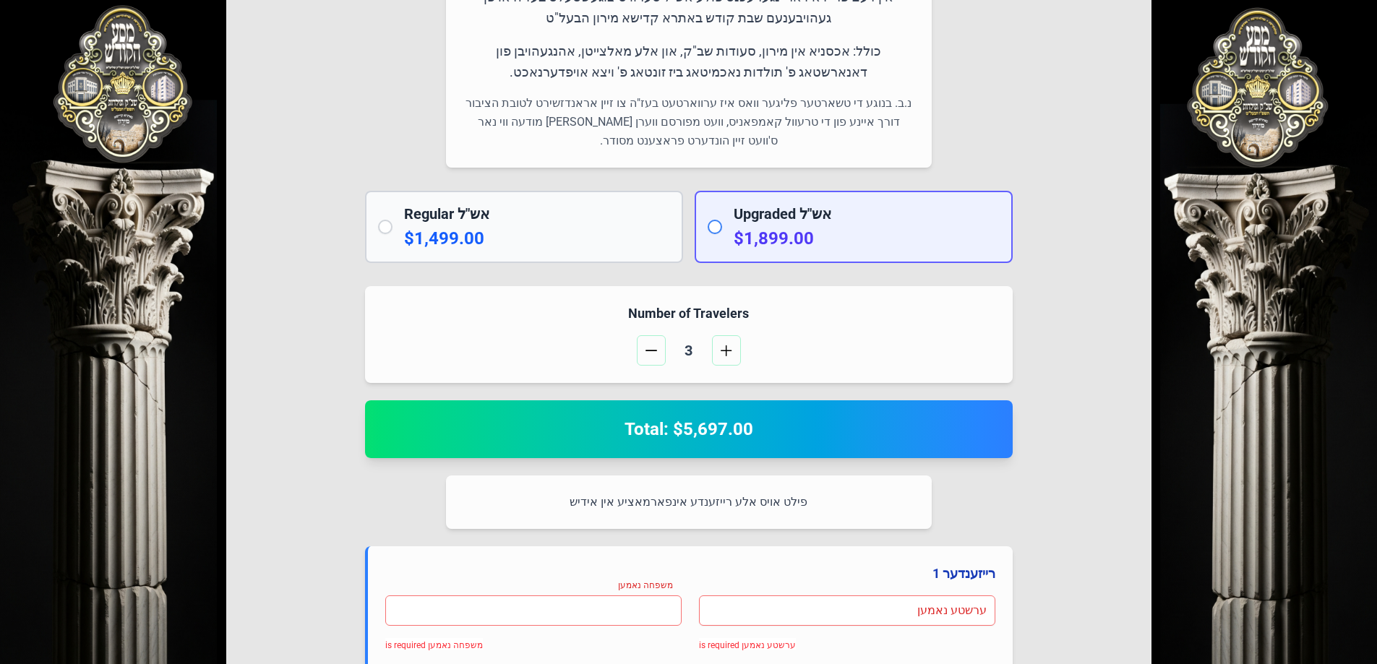
scroll to position [297, 0]
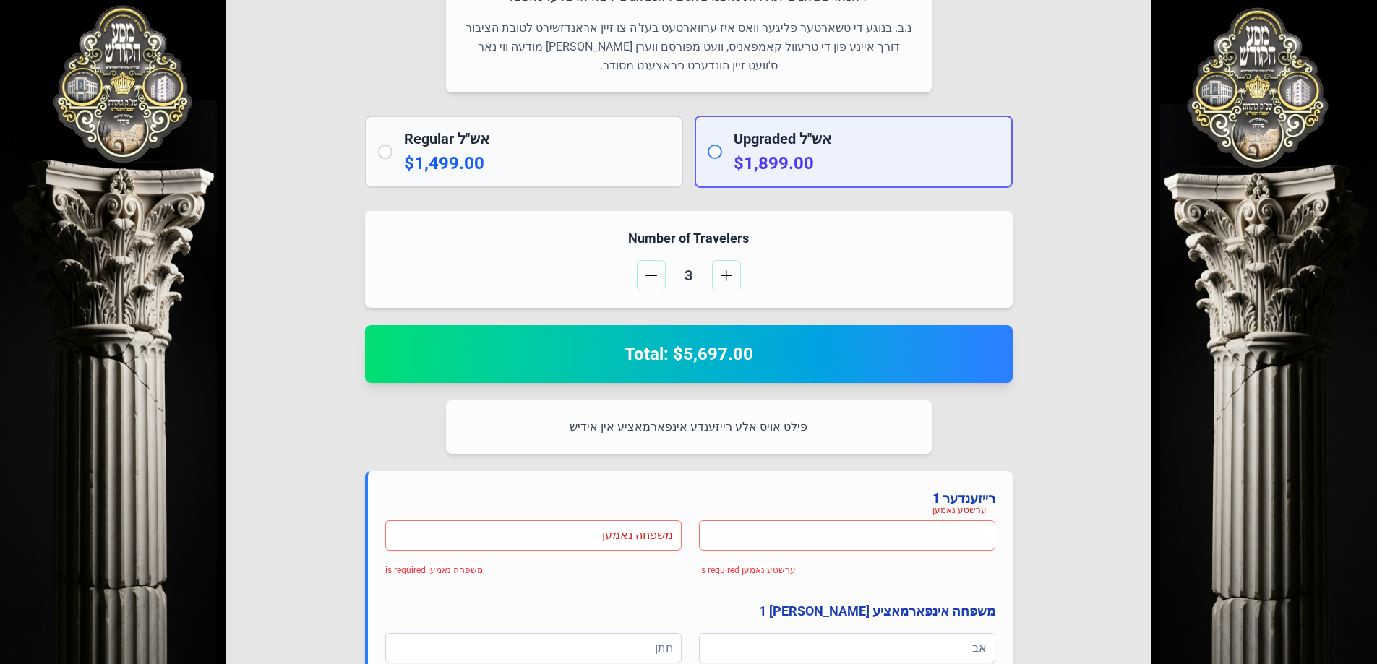
click at [916, 550] on input at bounding box center [847, 536] width 296 height 30
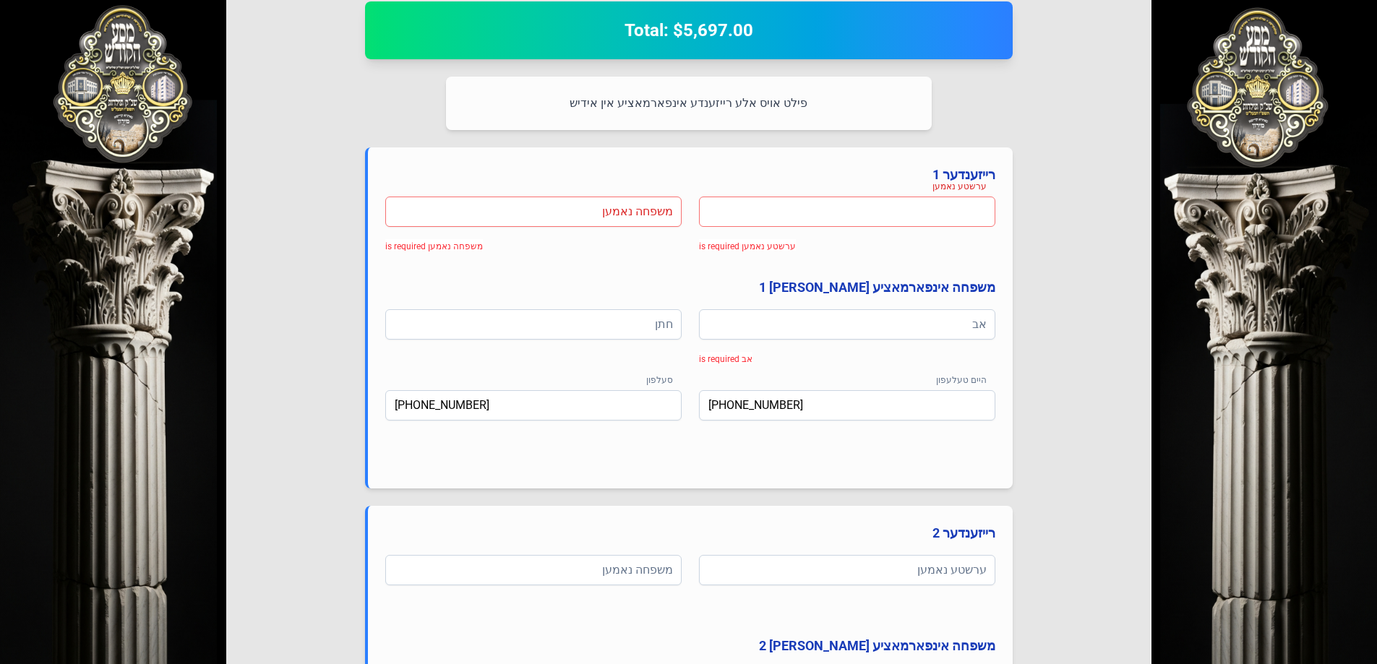
scroll to position [586, 0]
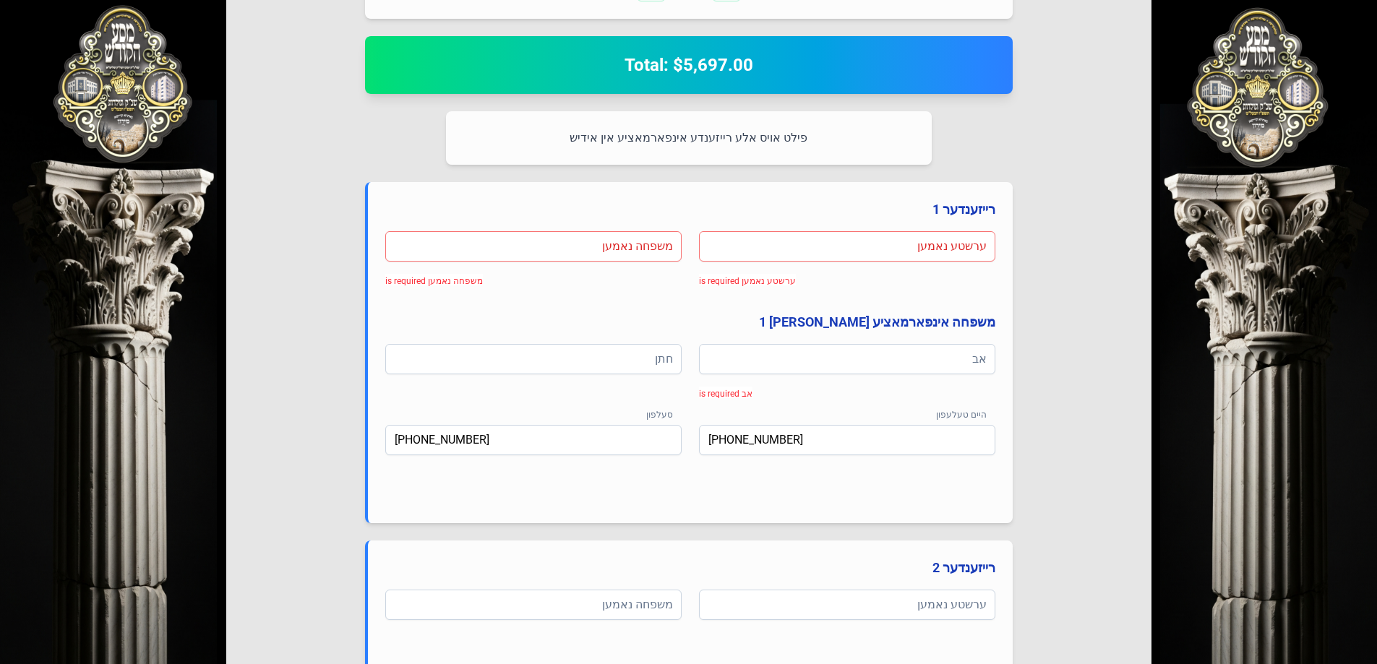
click at [878, 380] on div "אב אב is required" at bounding box center [847, 367] width 296 height 46
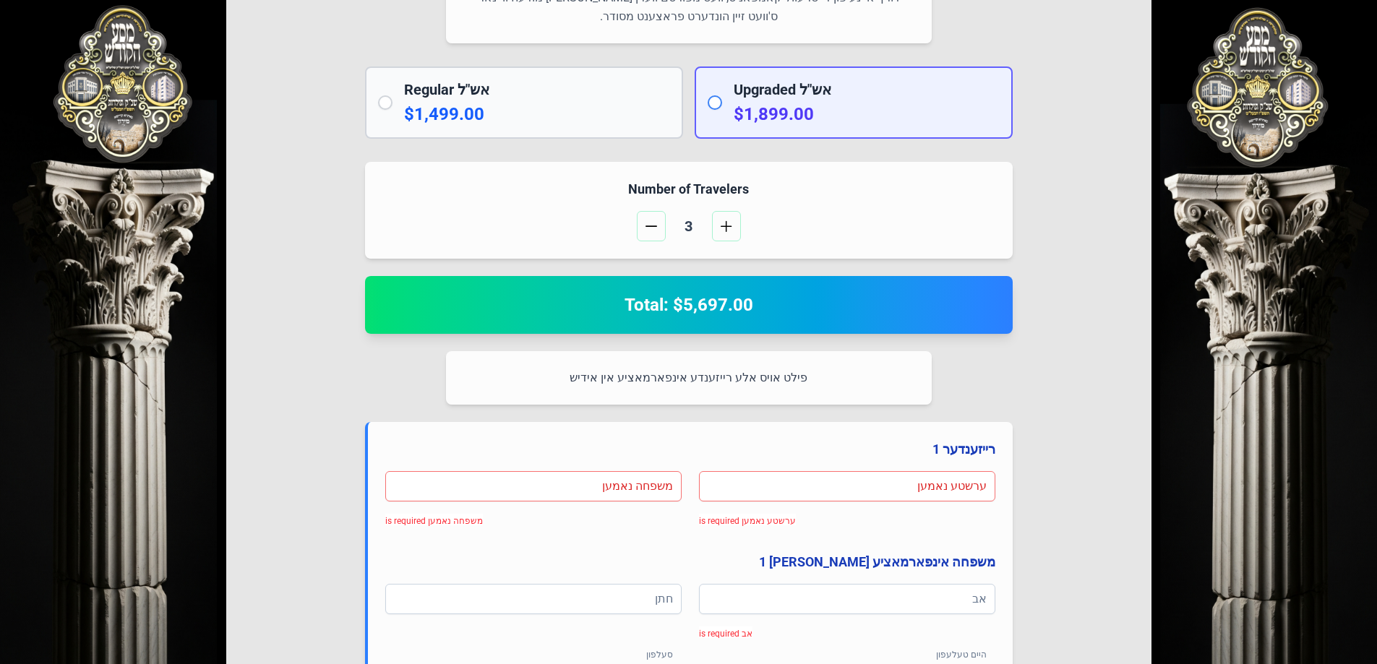
scroll to position [369, 0]
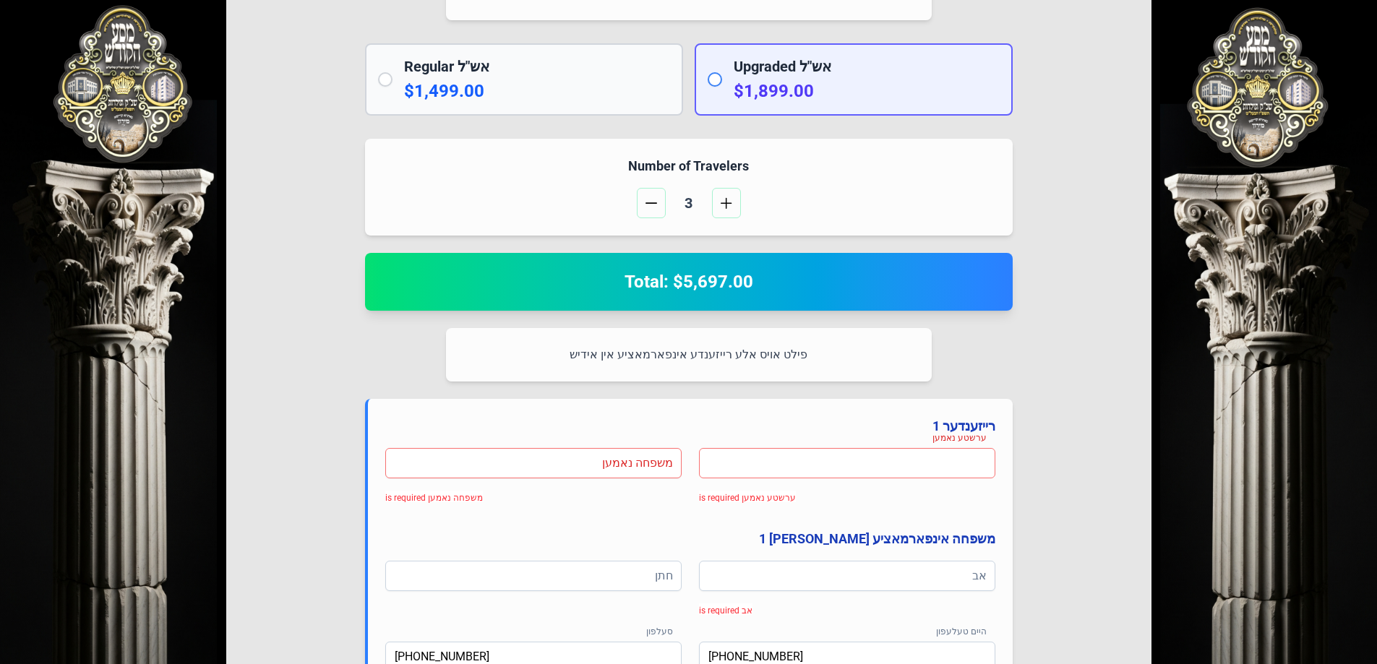
drag, startPoint x: 925, startPoint y: 464, endPoint x: 946, endPoint y: 463, distance: 21.0
click at [946, 463] on input at bounding box center [847, 463] width 296 height 30
click at [984, 436] on h4 "רייזענדער 1" at bounding box center [690, 426] width 610 height 20
click at [980, 466] on input at bounding box center [847, 463] width 296 height 30
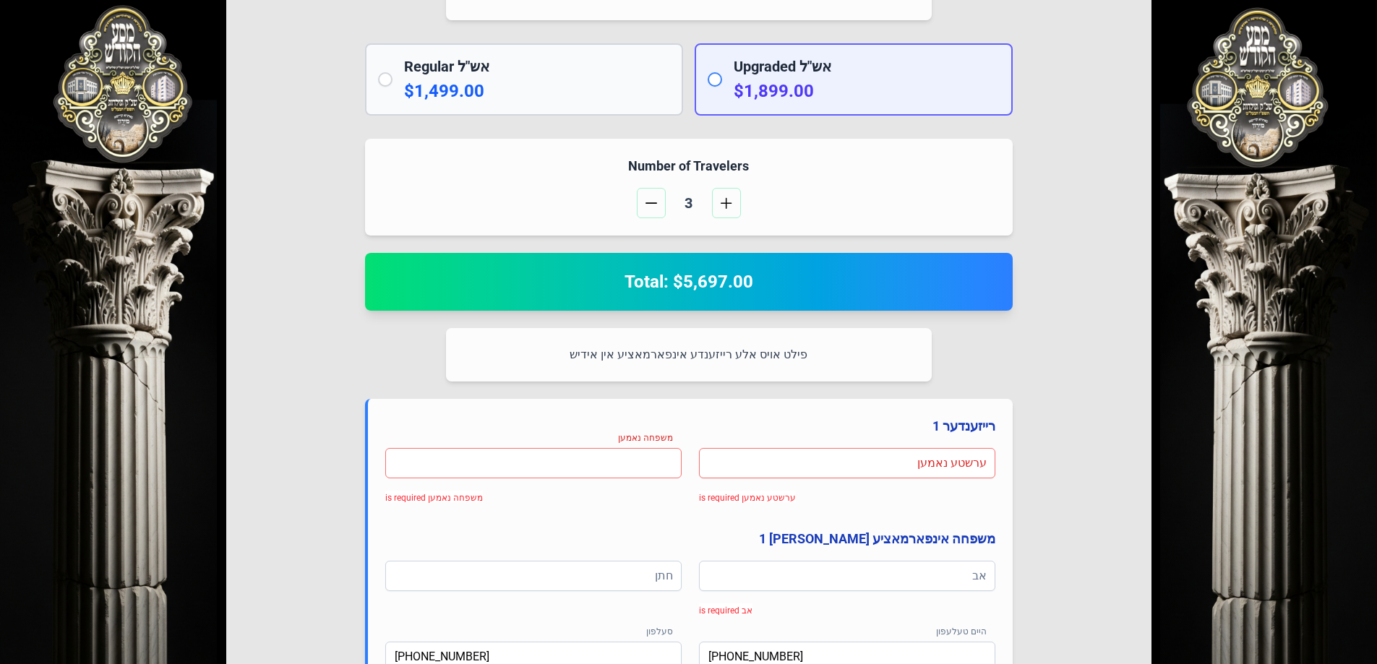
click at [654, 473] on input at bounding box center [533, 463] width 296 height 30
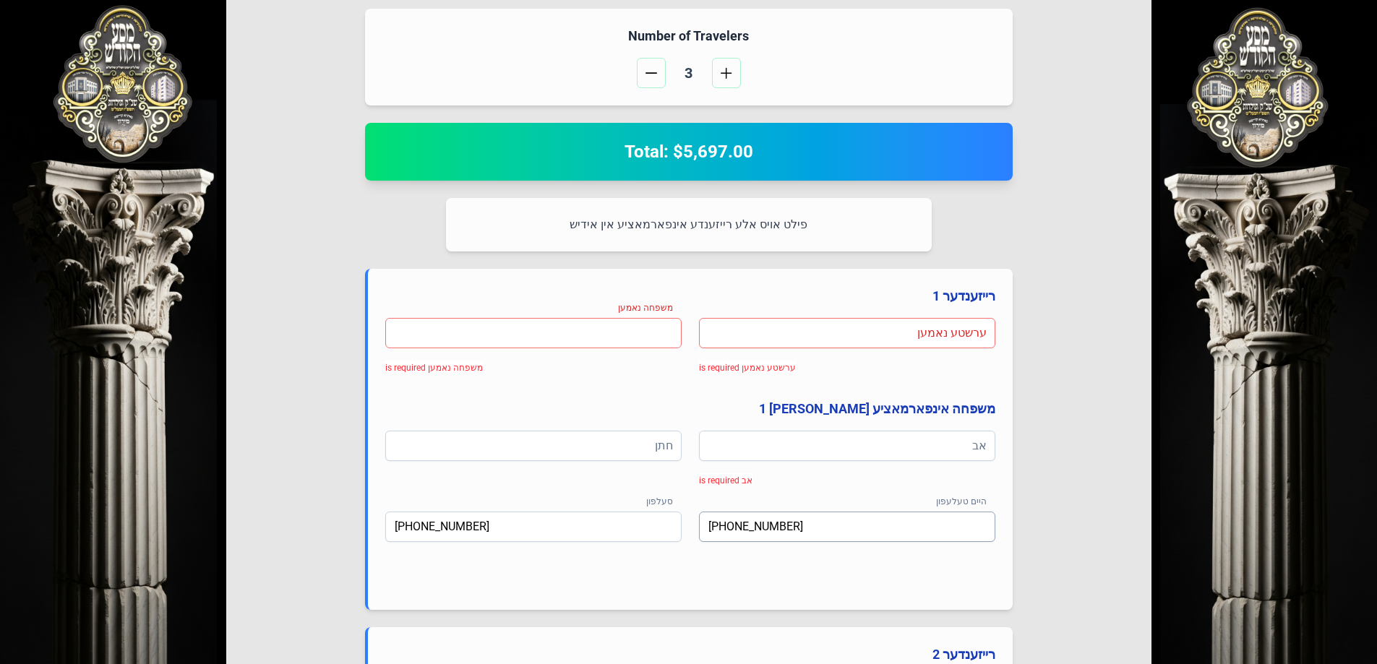
scroll to position [514, 0]
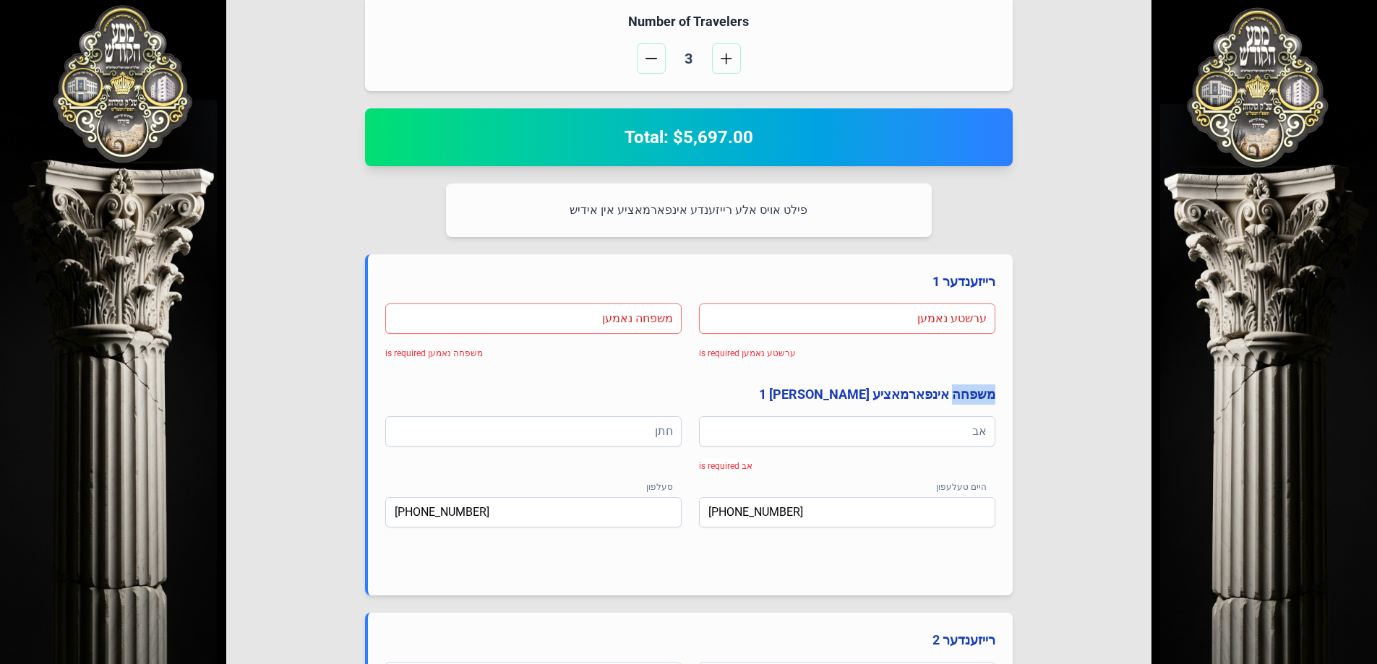
copy h4 "משפחה"
drag, startPoint x: 993, startPoint y: 398, endPoint x: 955, endPoint y: 399, distance: 38.3
click at [955, 399] on h4 "משפחה אינפארמאציע [PERSON_NAME] 1" at bounding box center [690, 395] width 610 height 20
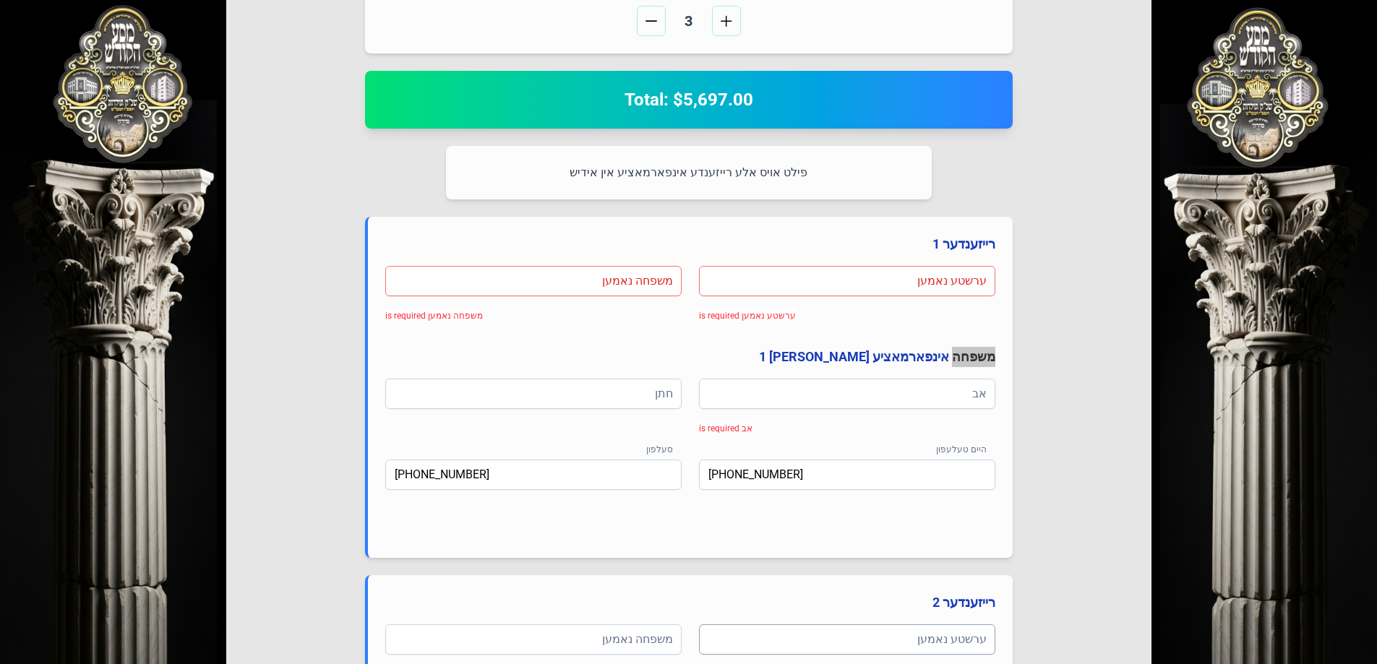
scroll to position [369, 0]
